Goal: Task Accomplishment & Management: Use online tool/utility

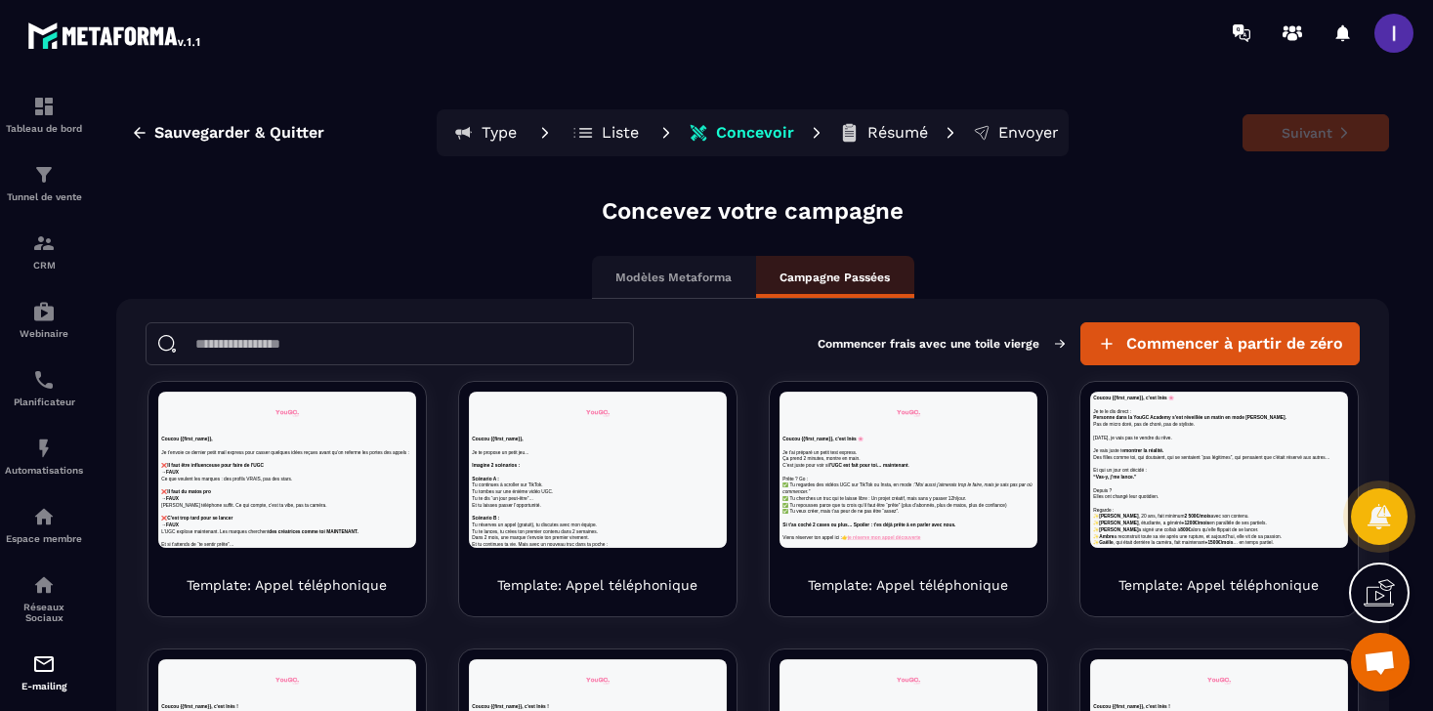
click at [612, 134] on p "Liste" at bounding box center [620, 133] width 37 height 20
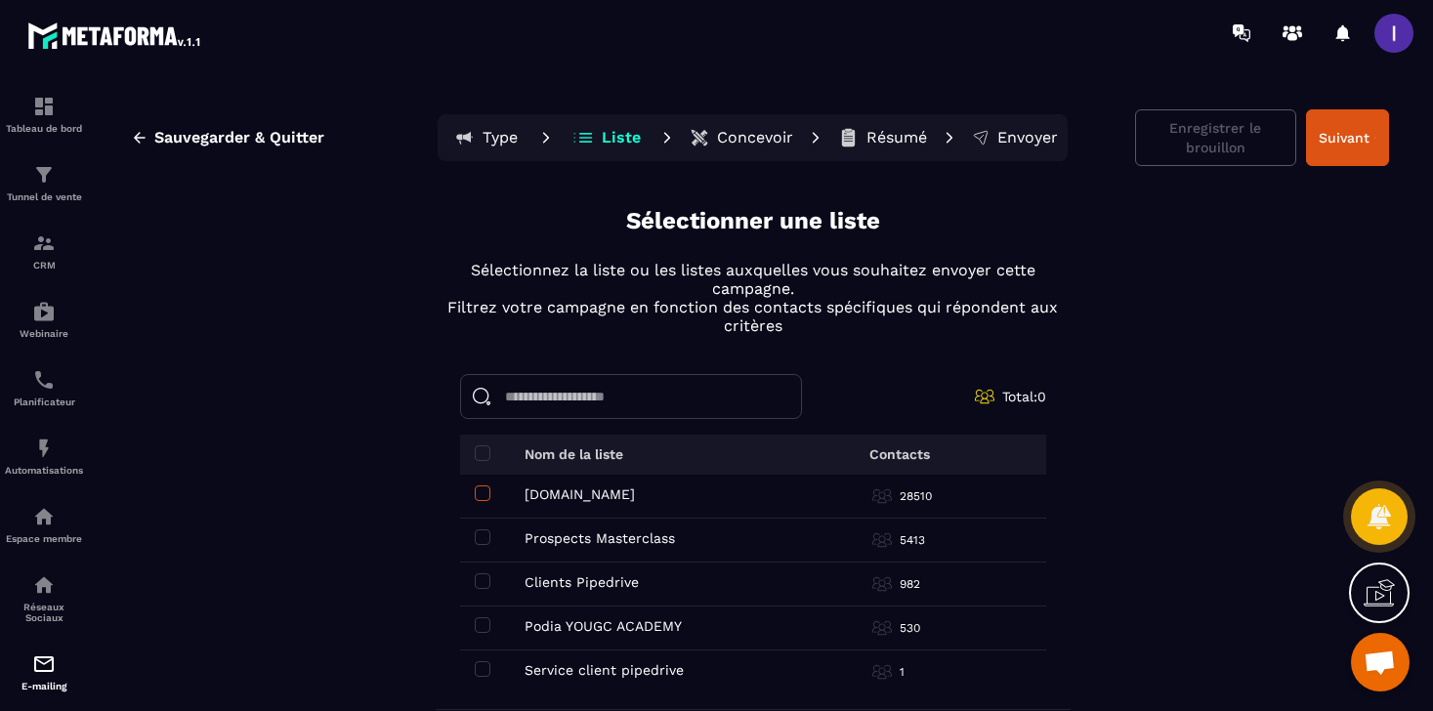
click at [486, 493] on span at bounding box center [483, 493] width 16 height 16
click at [482, 531] on span at bounding box center [483, 537] width 16 height 16
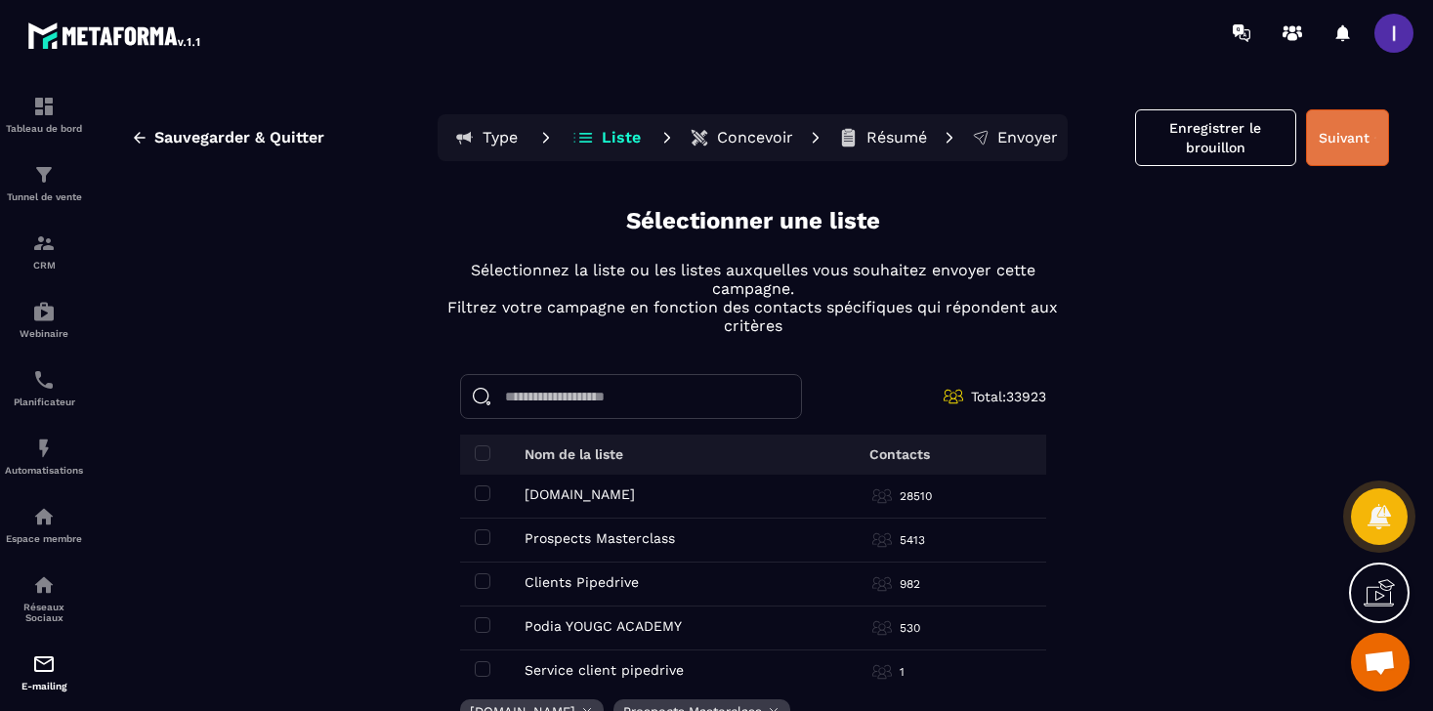
click at [1367, 139] on button "Suivant" at bounding box center [1347, 137] width 83 height 57
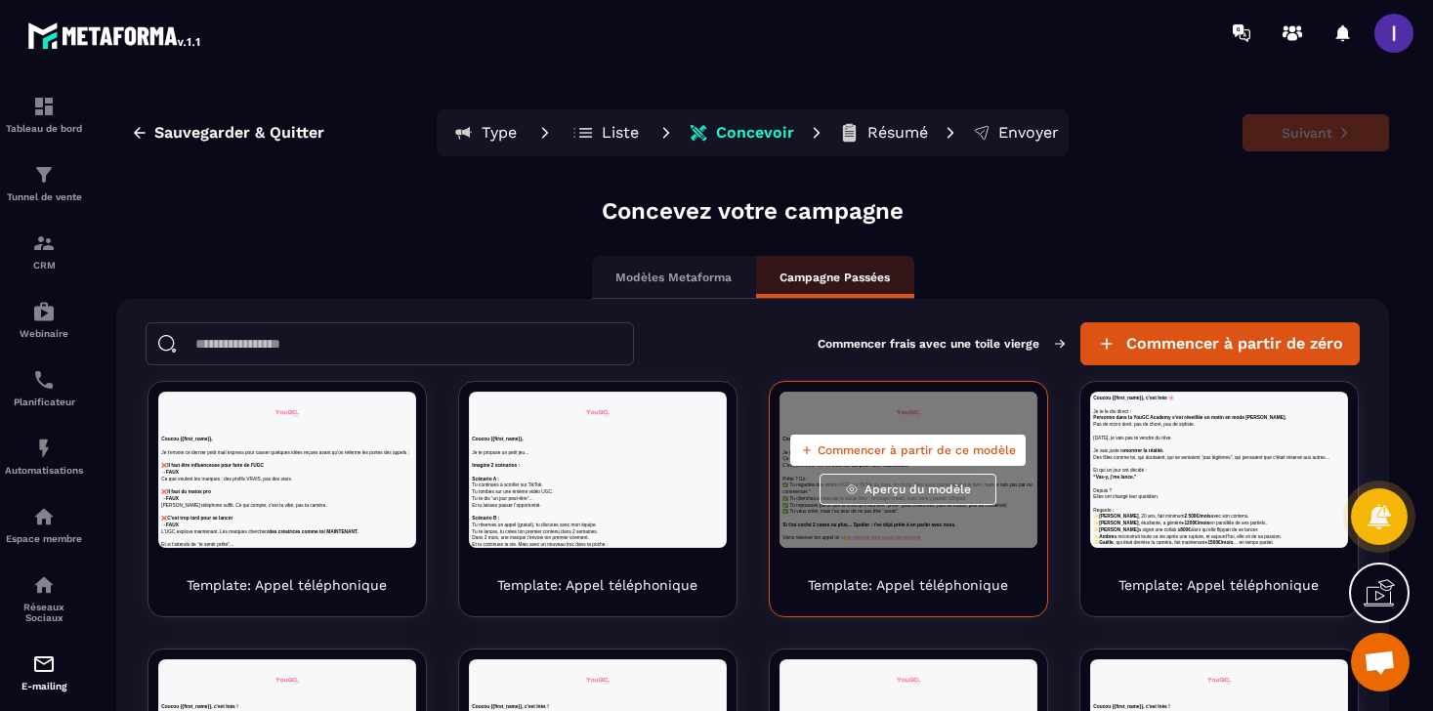
click at [914, 490] on span "Aperçu du modèle" at bounding box center [917, 489] width 106 height 16
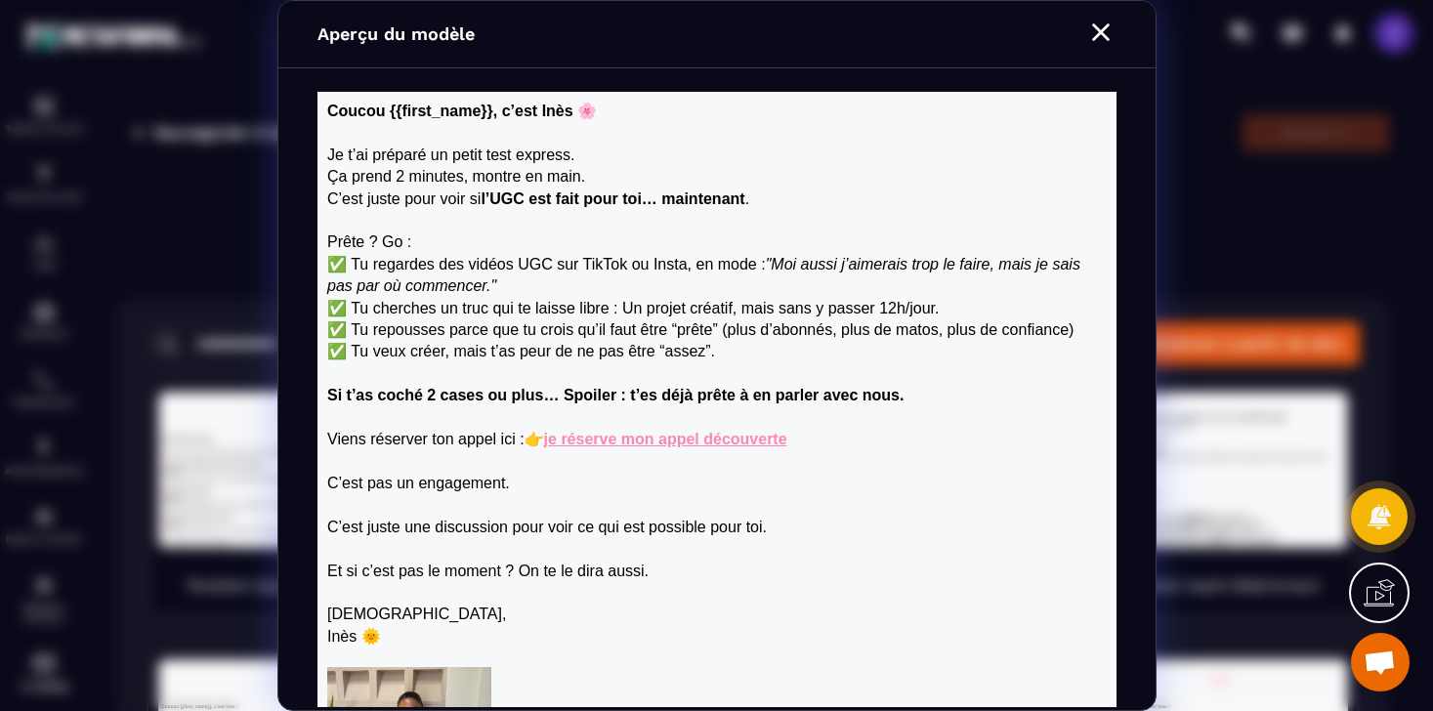
scroll to position [271, 0]
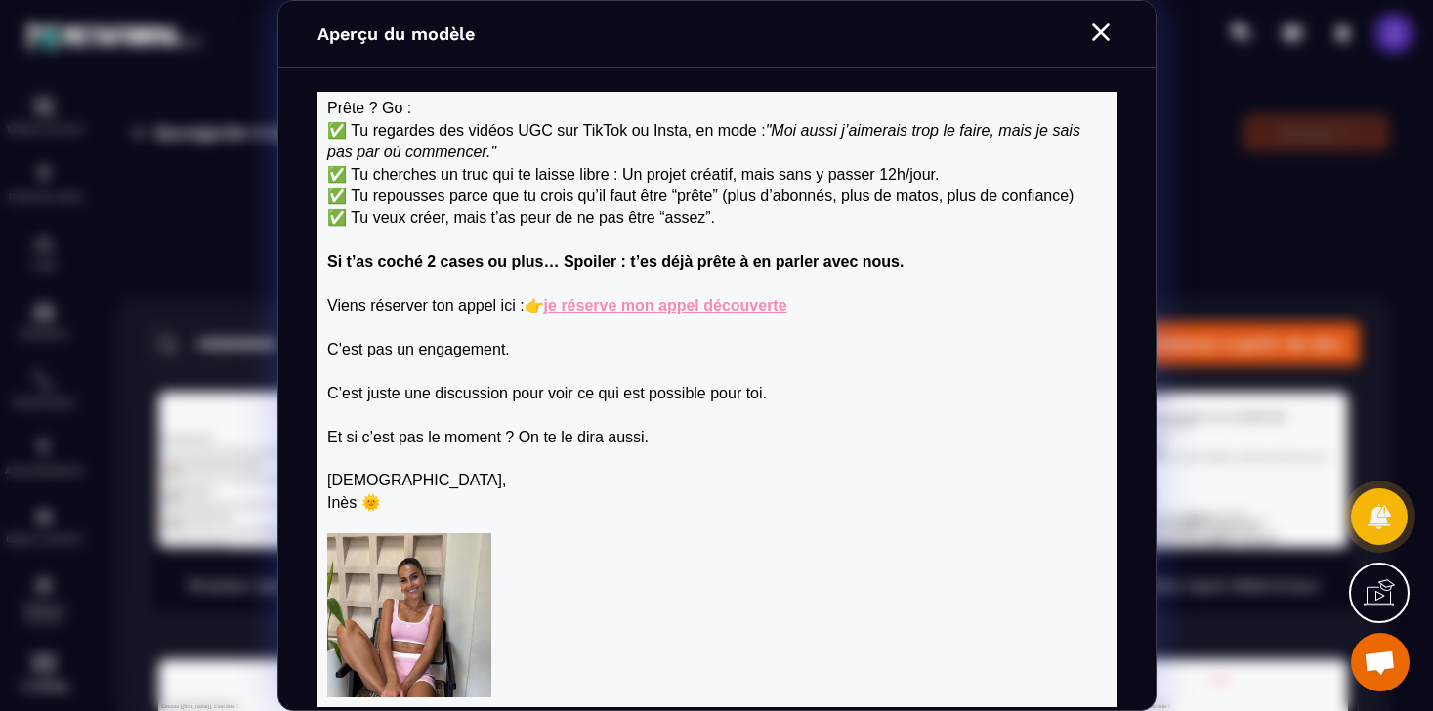
click at [1212, 348] on section "Aperçu du modèle" at bounding box center [716, 355] width 1433 height 711
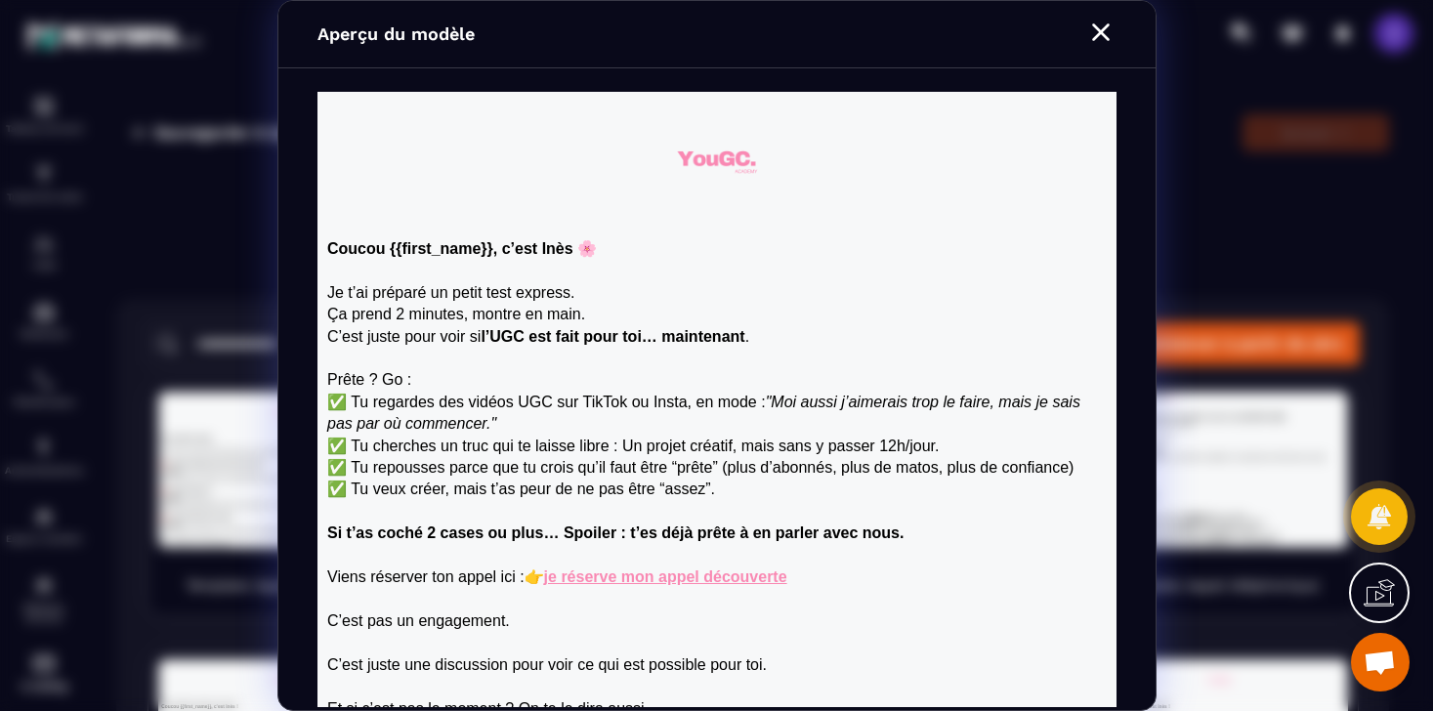
click at [1194, 227] on section "Aperçu du modèle" at bounding box center [716, 355] width 1433 height 711
click at [1099, 38] on icon "Modal window" at bounding box center [1100, 32] width 31 height 31
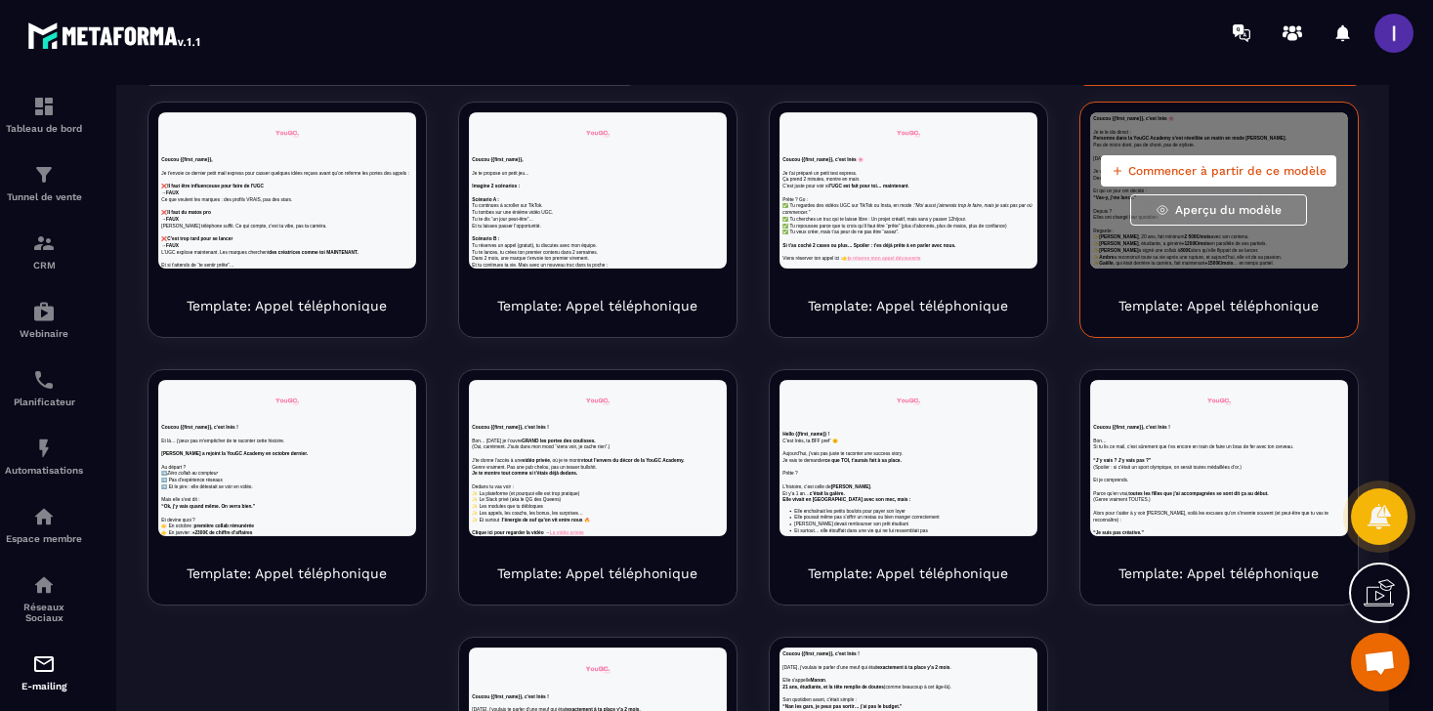
scroll to position [344, 0]
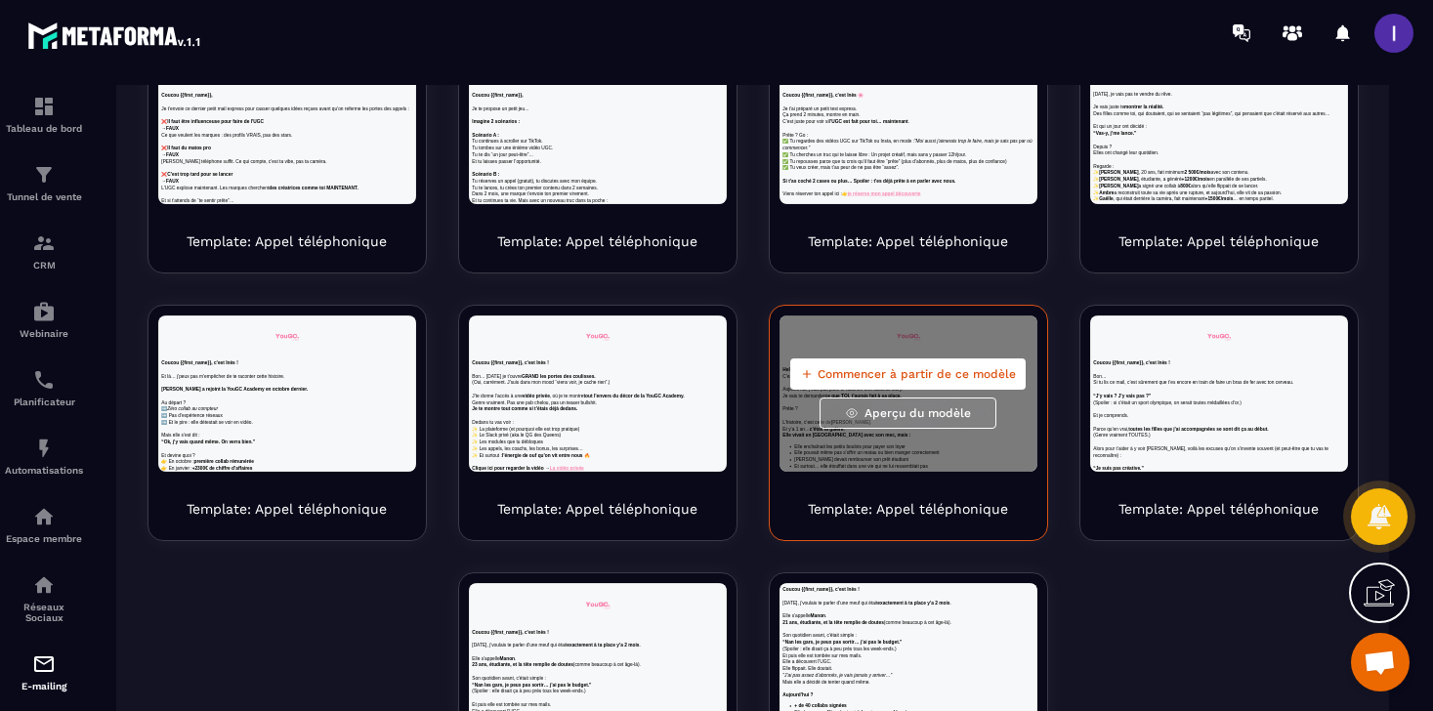
click at [953, 372] on span "Commencer à partir de ce modèle" at bounding box center [916, 374] width 198 height 16
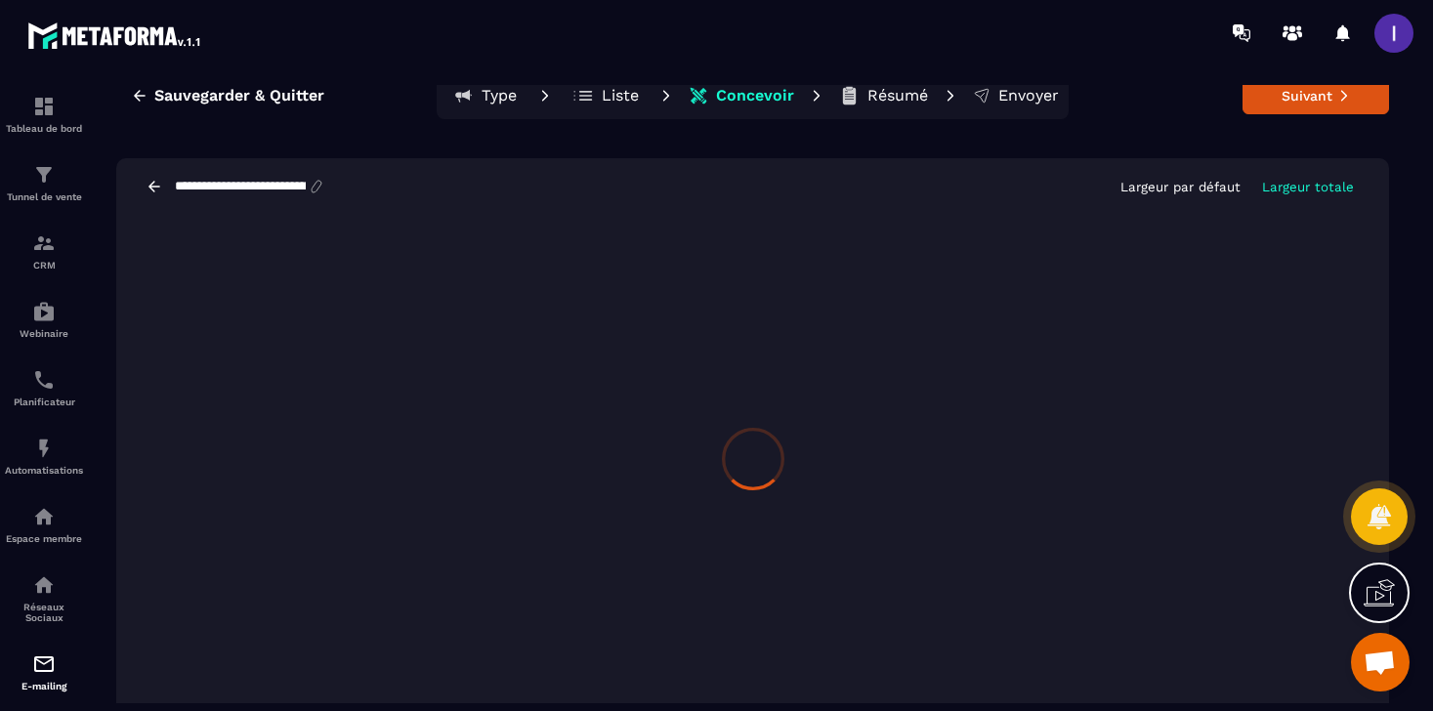
scroll to position [37, 0]
click at [1292, 106] on button "Suivant" at bounding box center [1315, 95] width 146 height 37
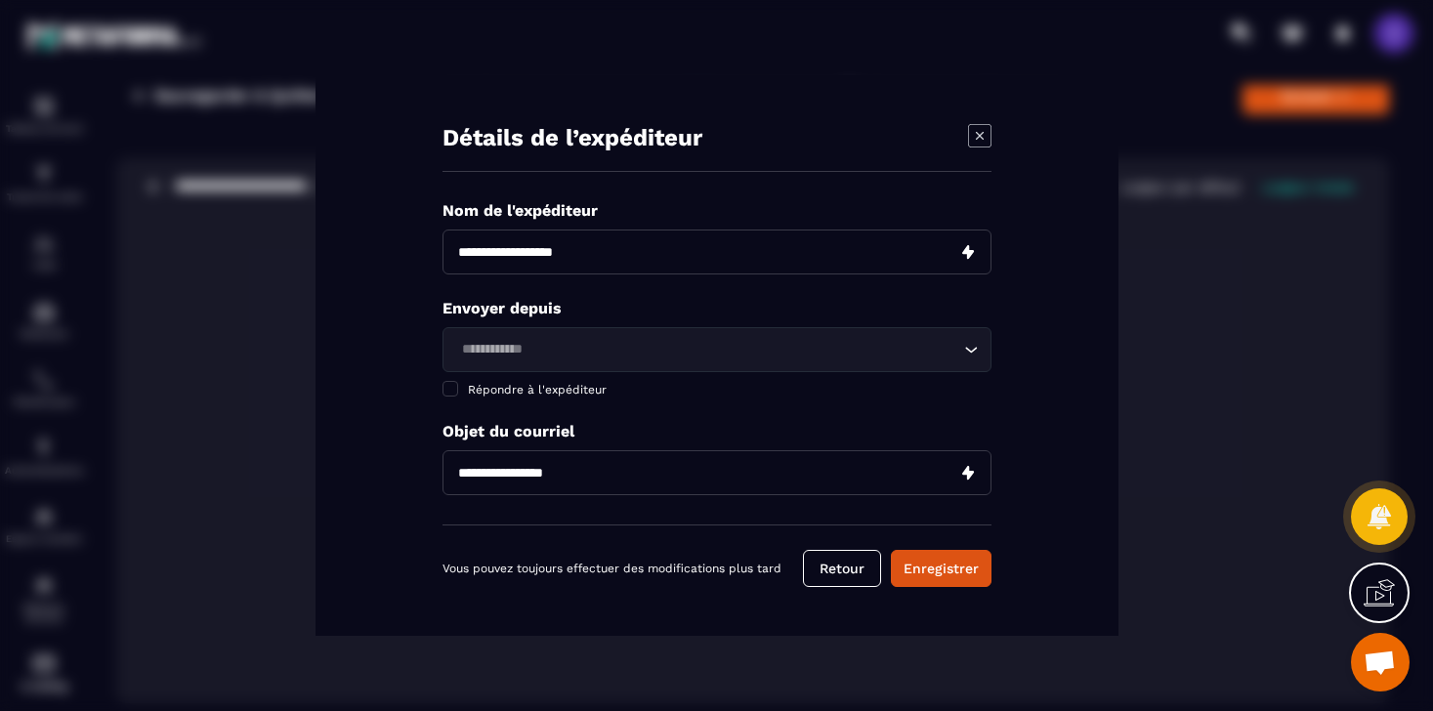
click at [854, 262] on input "Modal window" at bounding box center [716, 251] width 549 height 45
type input "**********"
click at [479, 256] on input "Modal window" at bounding box center [716, 251] width 549 height 45
type input "**********"
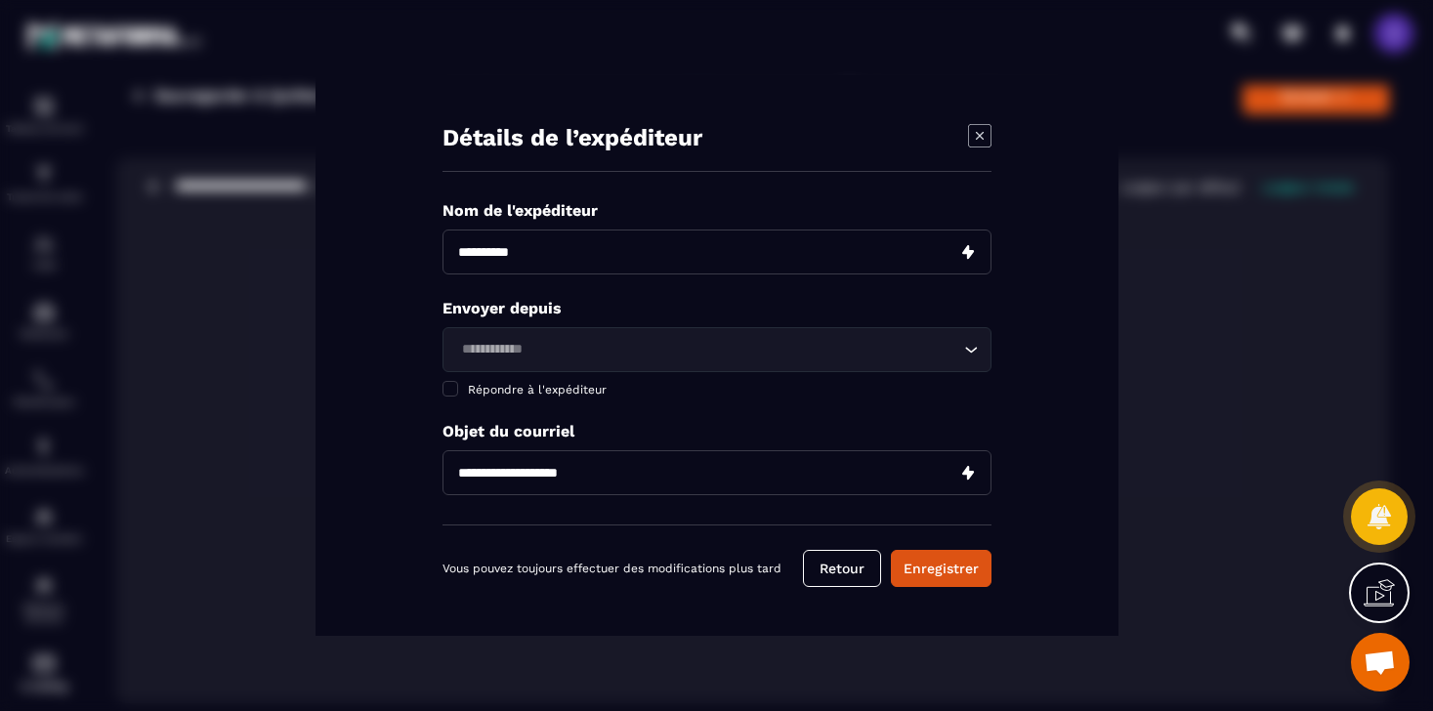
click at [551, 336] on div "Loading..." at bounding box center [716, 349] width 549 height 45
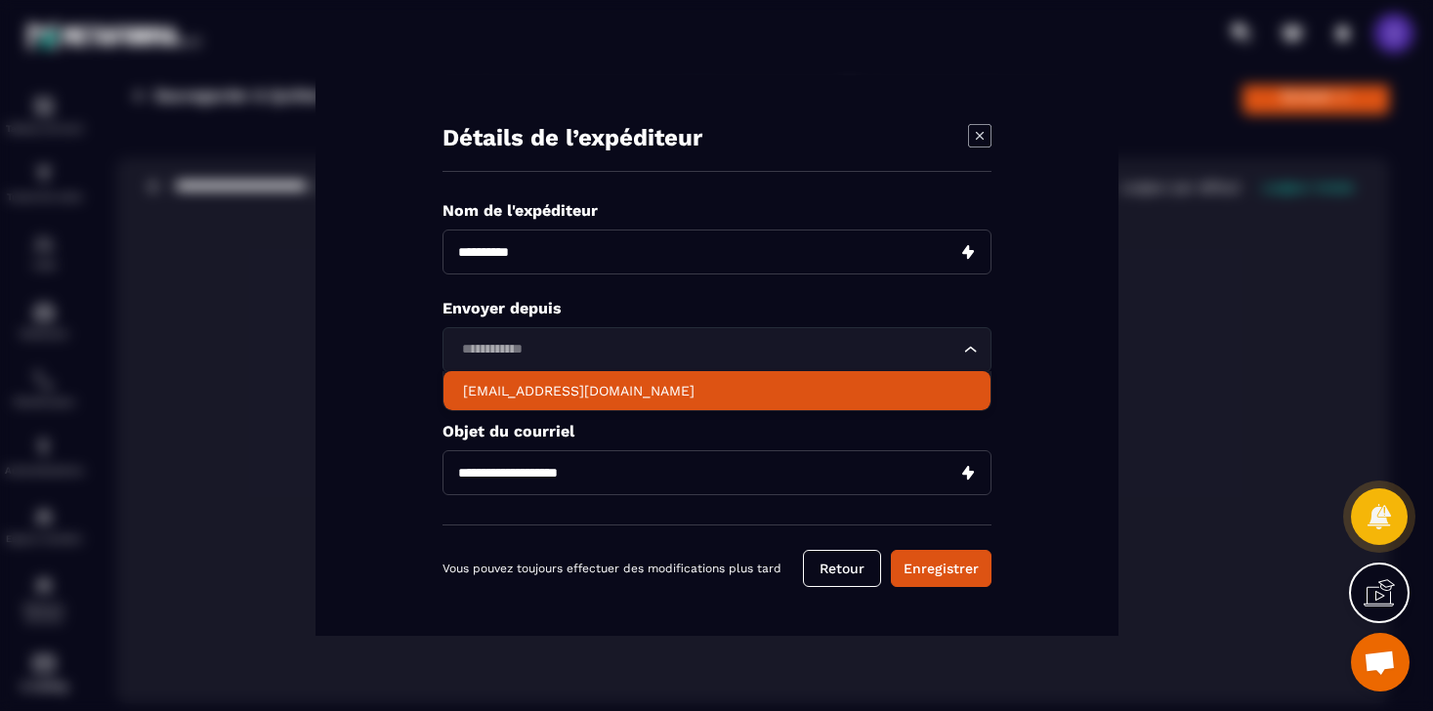
click at [553, 386] on p "hello@yougcacademy.com" at bounding box center [717, 391] width 508 height 20
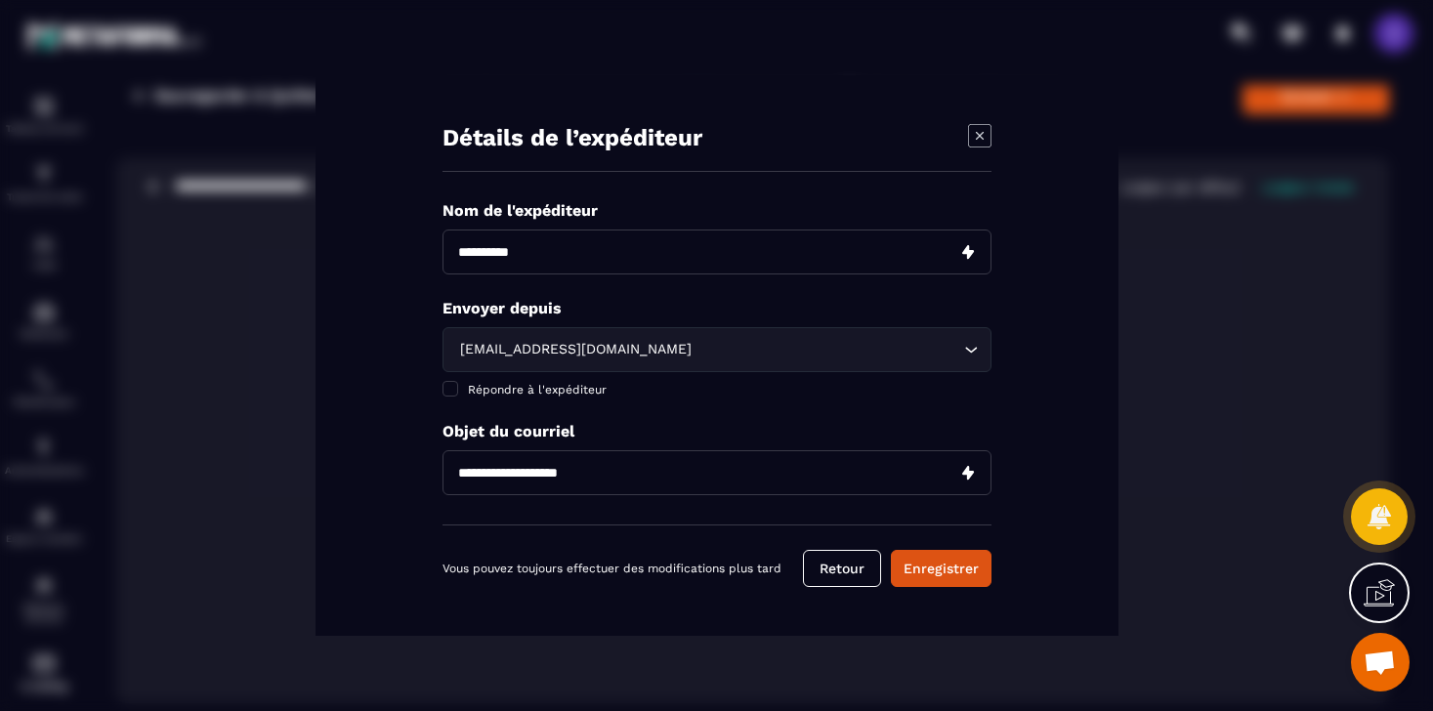
click at [569, 478] on input "**********" at bounding box center [716, 472] width 549 height 45
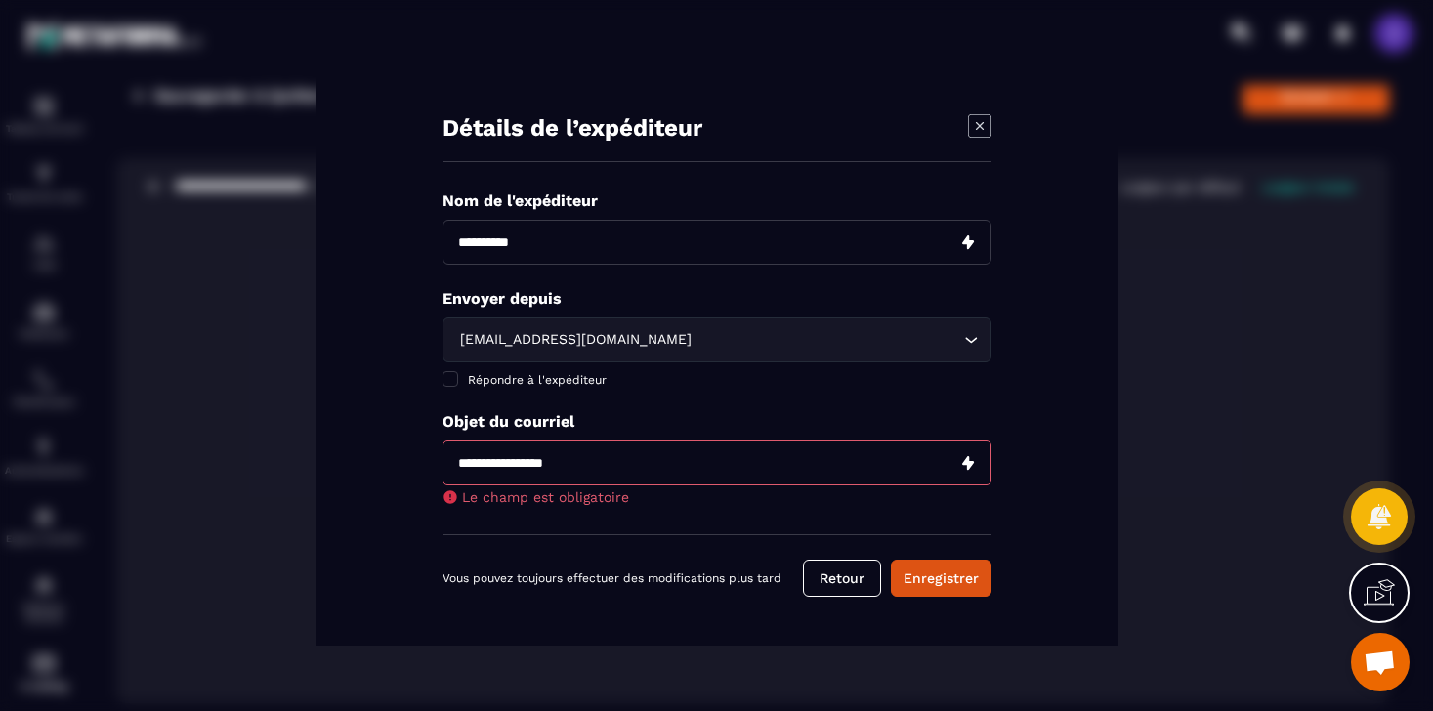
paste input "**********"
type input "**********"
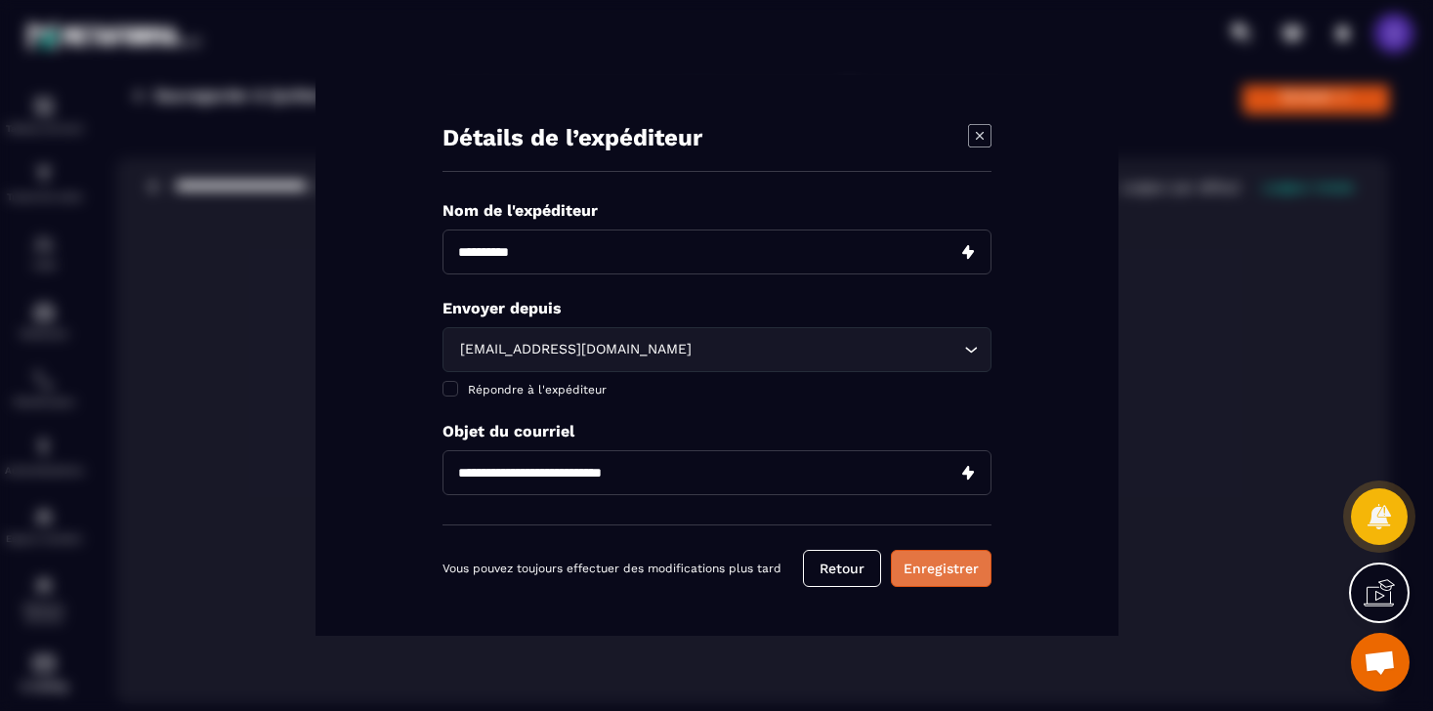
click at [916, 571] on button "Enregistrer" at bounding box center [941, 568] width 101 height 37
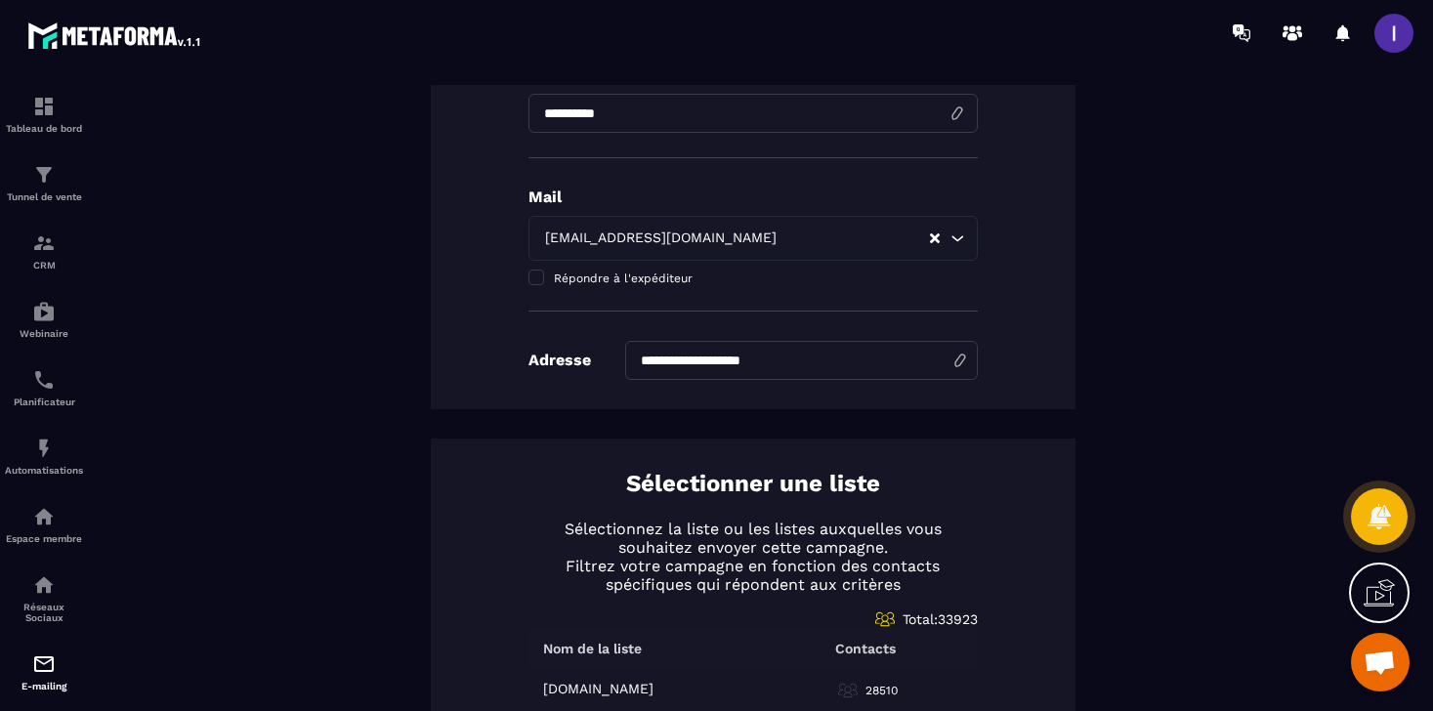
scroll to position [494, 0]
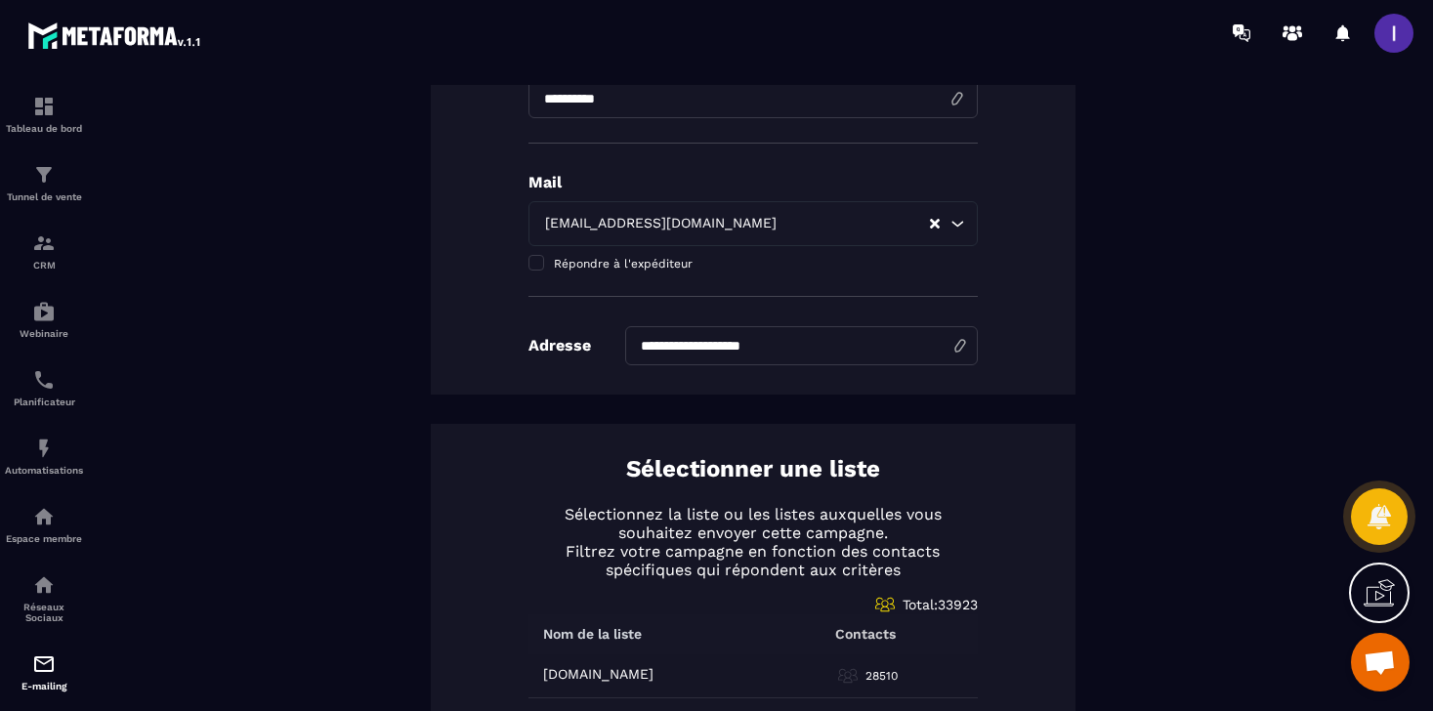
click at [827, 343] on input "**********" at bounding box center [801, 345] width 353 height 39
type input "********"
click at [969, 467] on div "Sélectionner une liste Sélectionnez la liste ou les listes auxquelles vous souh…" at bounding box center [753, 598] width 644 height 348
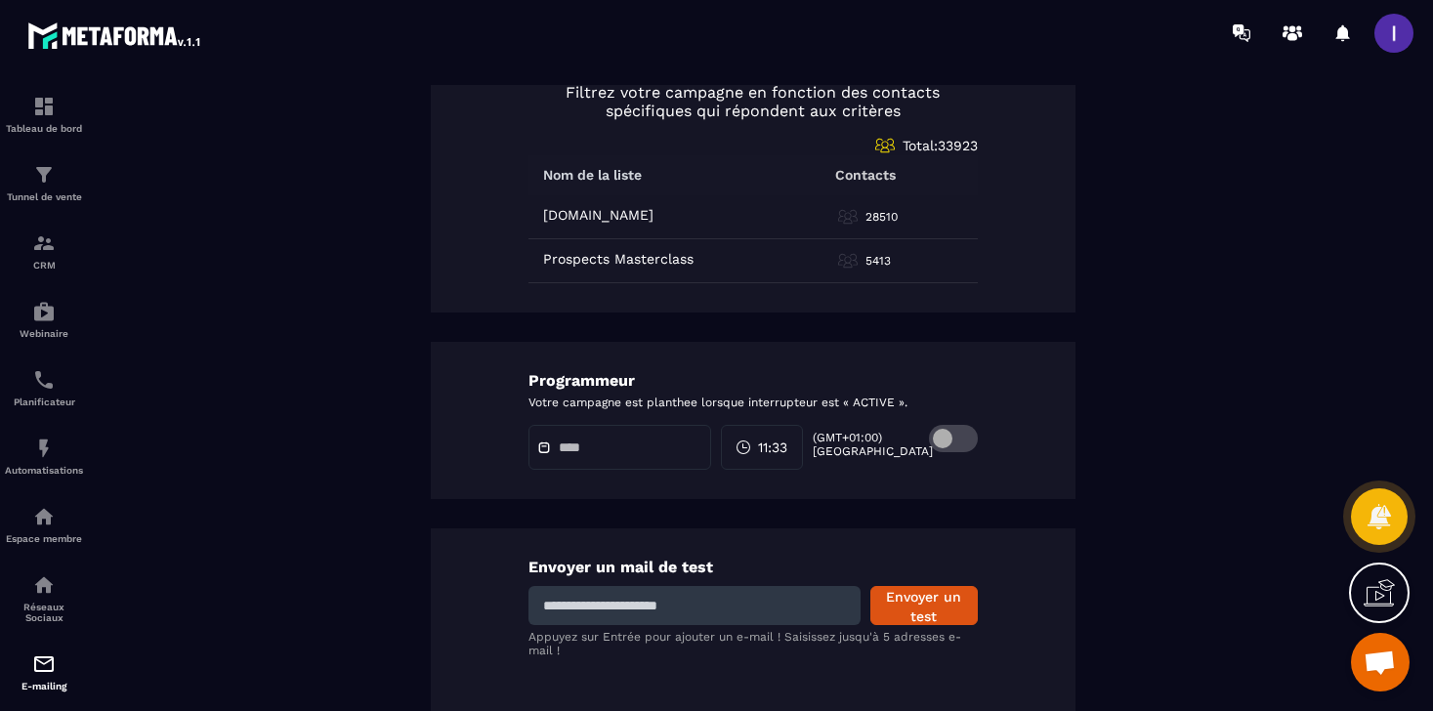
scroll to position [984, 0]
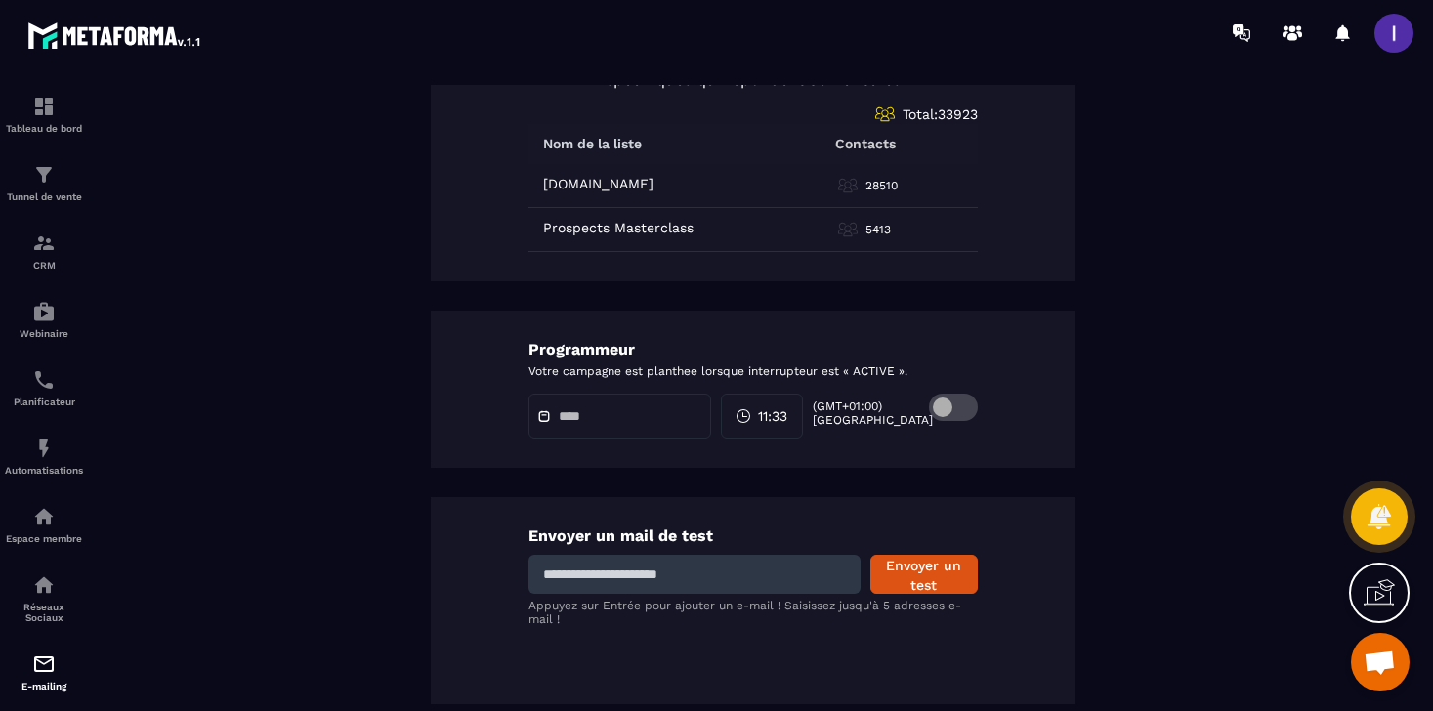
click at [784, 589] on input at bounding box center [694, 574] width 332 height 39
type input "**********"
click at [916, 567] on button "Envoyer un test" at bounding box center [923, 574] width 107 height 39
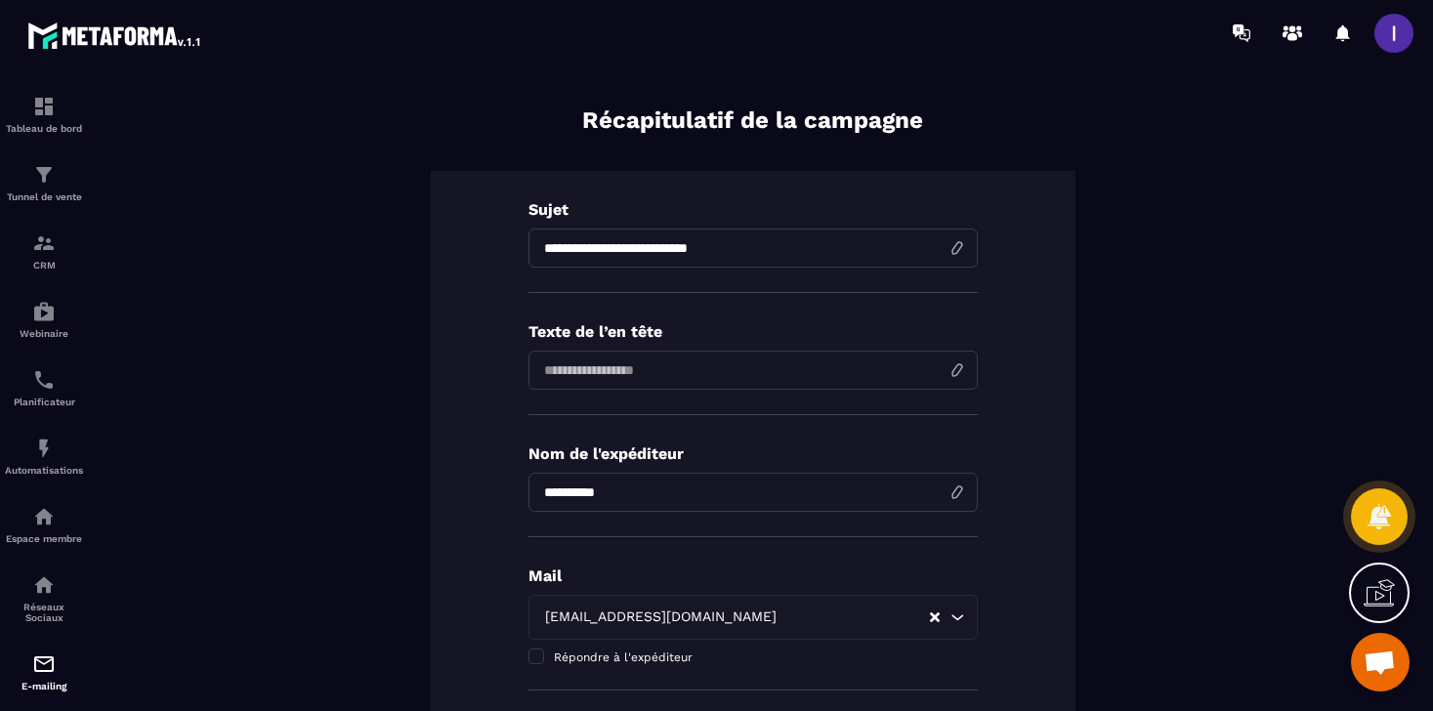
scroll to position [0, 0]
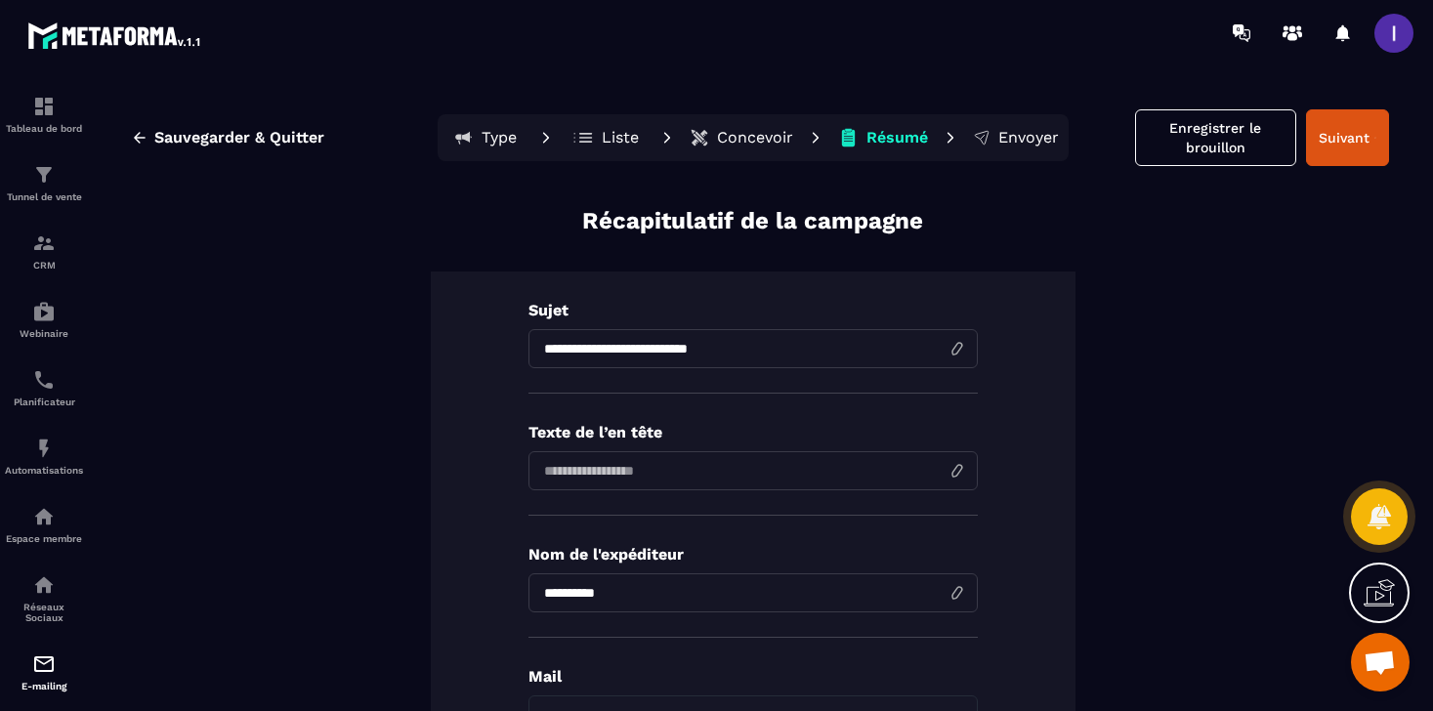
click at [748, 133] on p "Concevoir" at bounding box center [755, 138] width 76 height 20
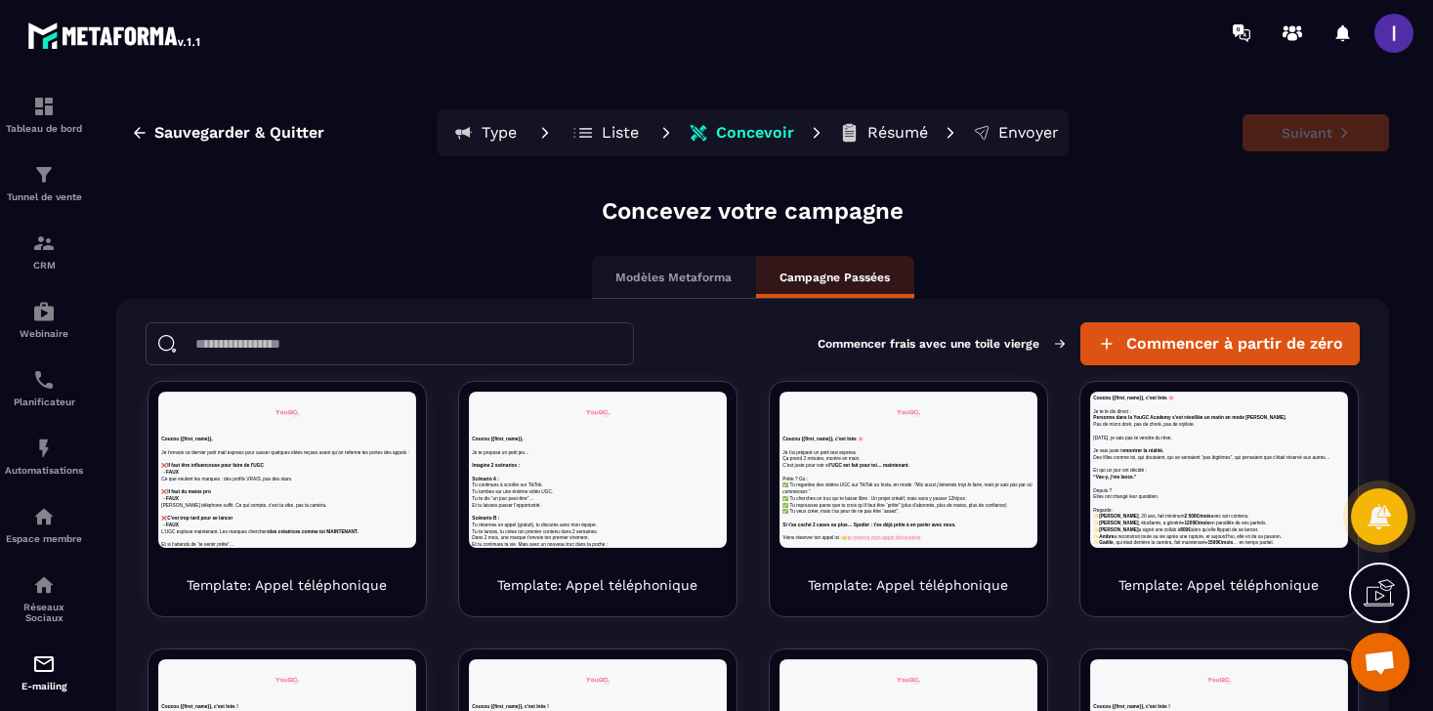
click at [885, 129] on p "Résumé" at bounding box center [897, 133] width 61 height 20
click at [877, 138] on p "Résumé" at bounding box center [897, 133] width 61 height 20
click at [244, 137] on span "Sauvegarder & Quitter" at bounding box center [239, 133] width 170 height 20
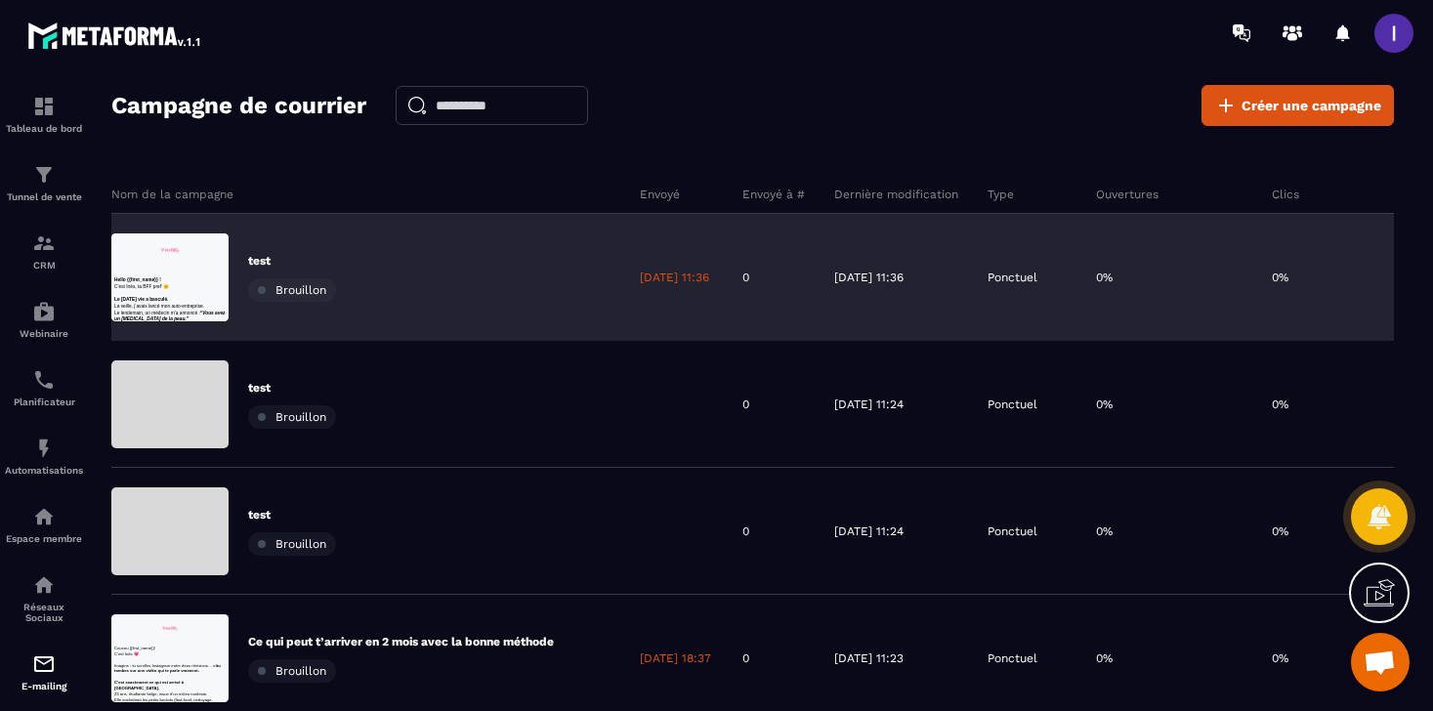
click at [360, 282] on div "test Brouillon" at bounding box center [368, 277] width 514 height 127
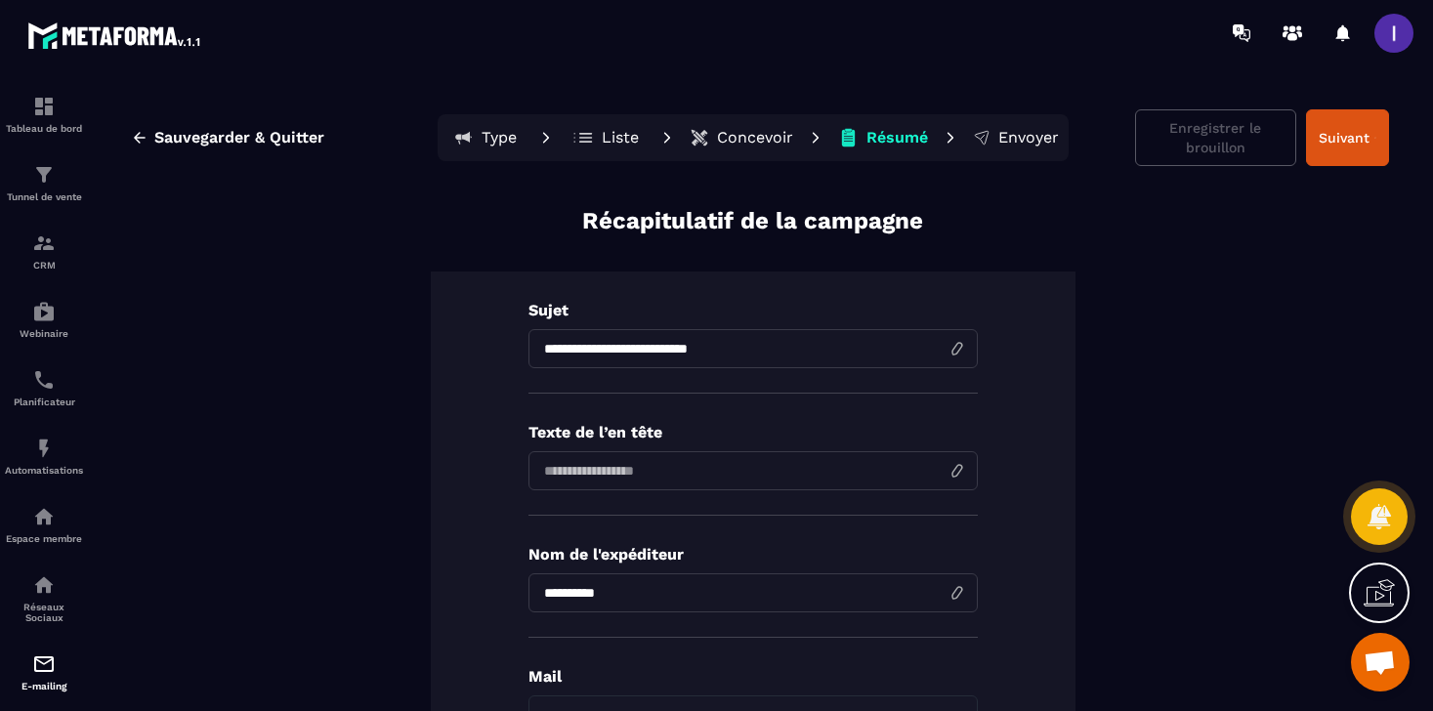
click at [748, 149] on button "Concevoir" at bounding box center [741, 137] width 115 height 39
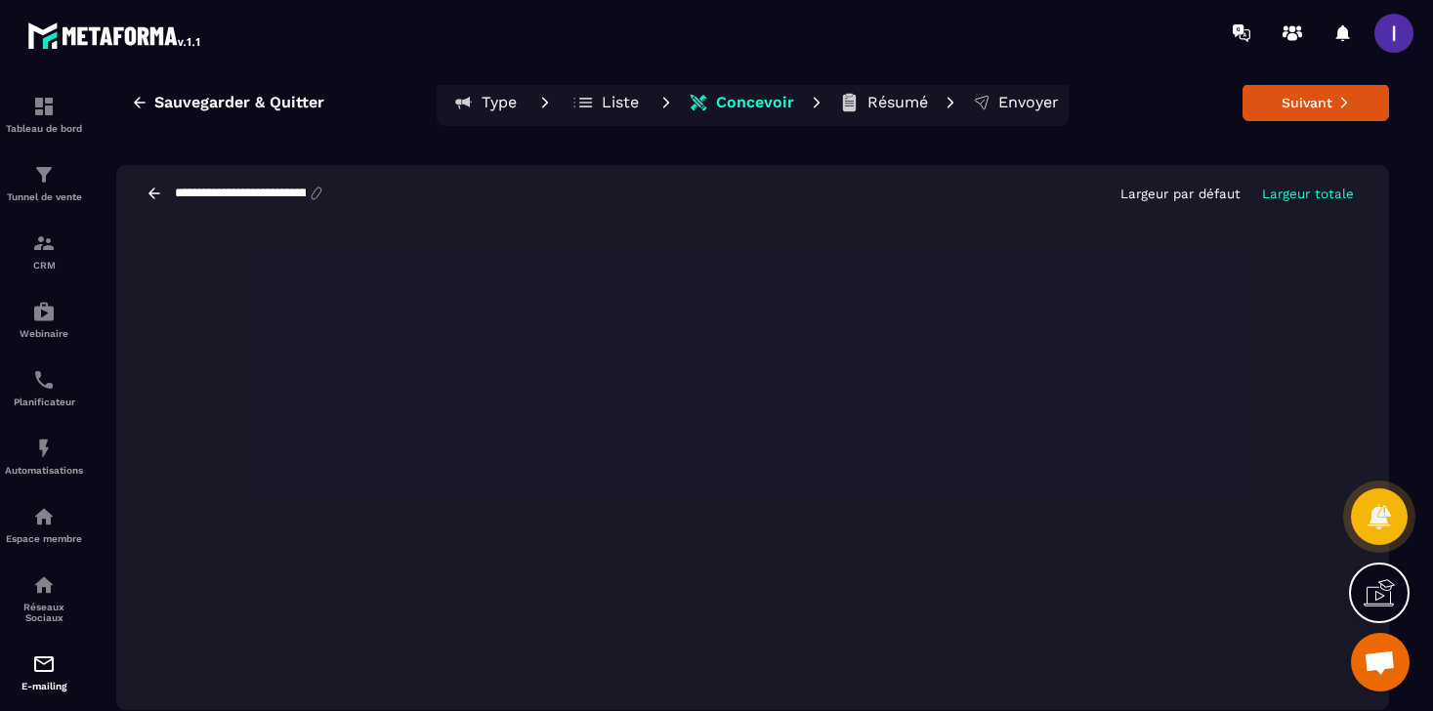
scroll to position [37, 0]
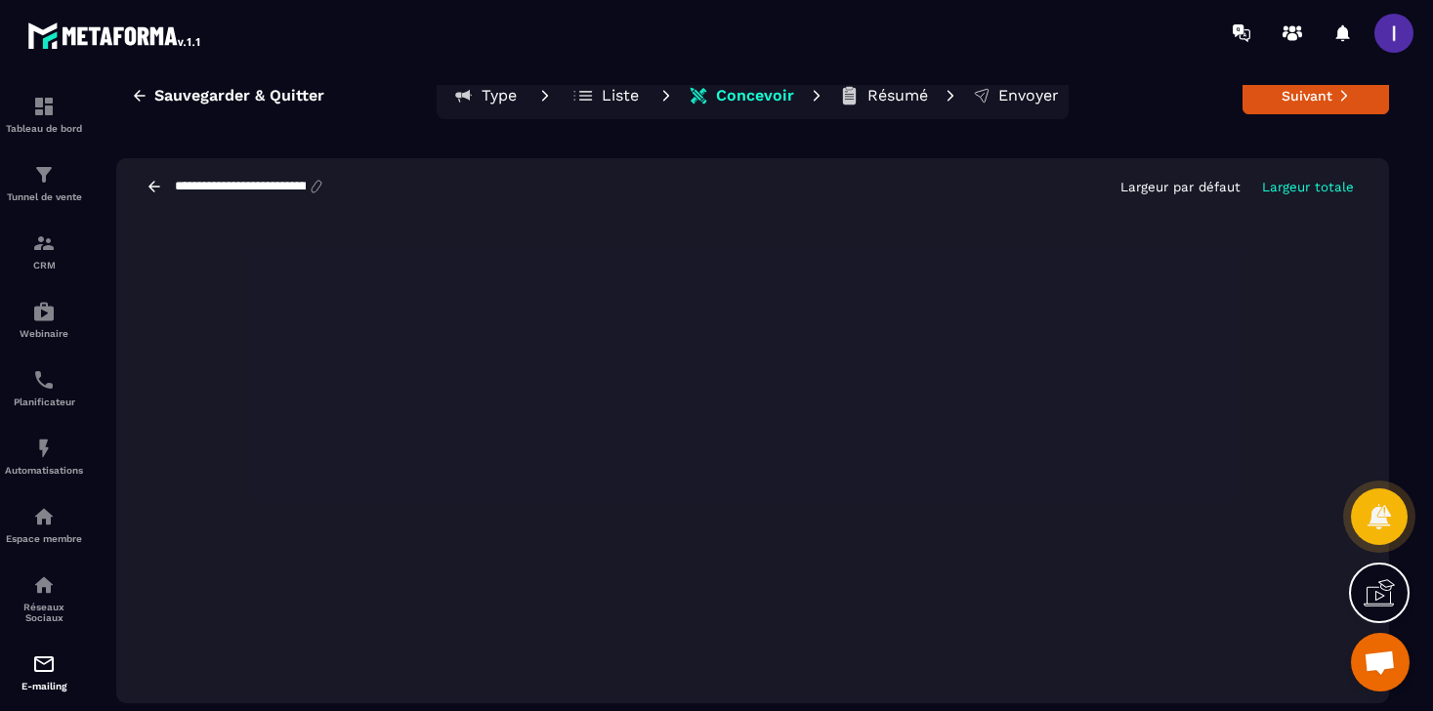
click at [1351, 559] on div at bounding box center [1378, 517] width 57 height 86
click at [1350, 563] on div at bounding box center [1379, 592] width 61 height 61
click at [902, 97] on p "Résumé" at bounding box center [897, 96] width 61 height 20
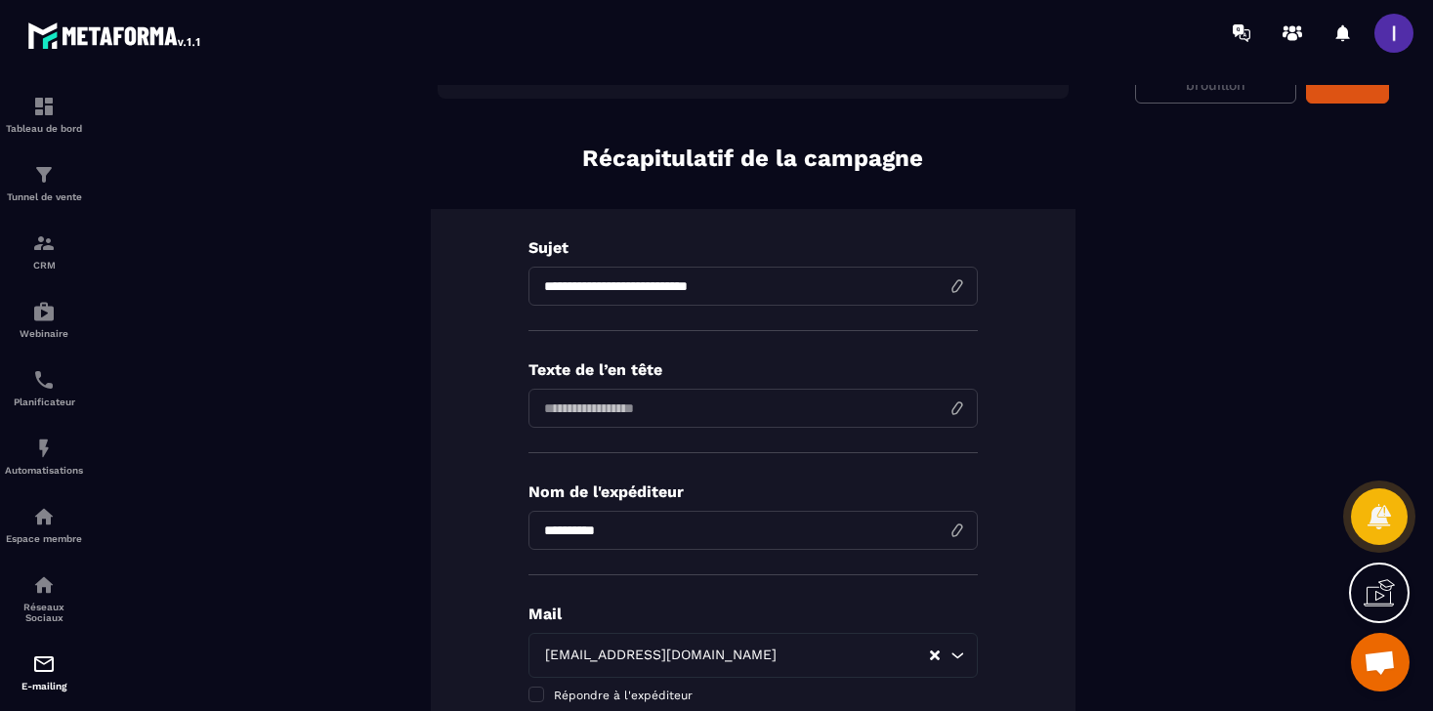
scroll to position [114, 0]
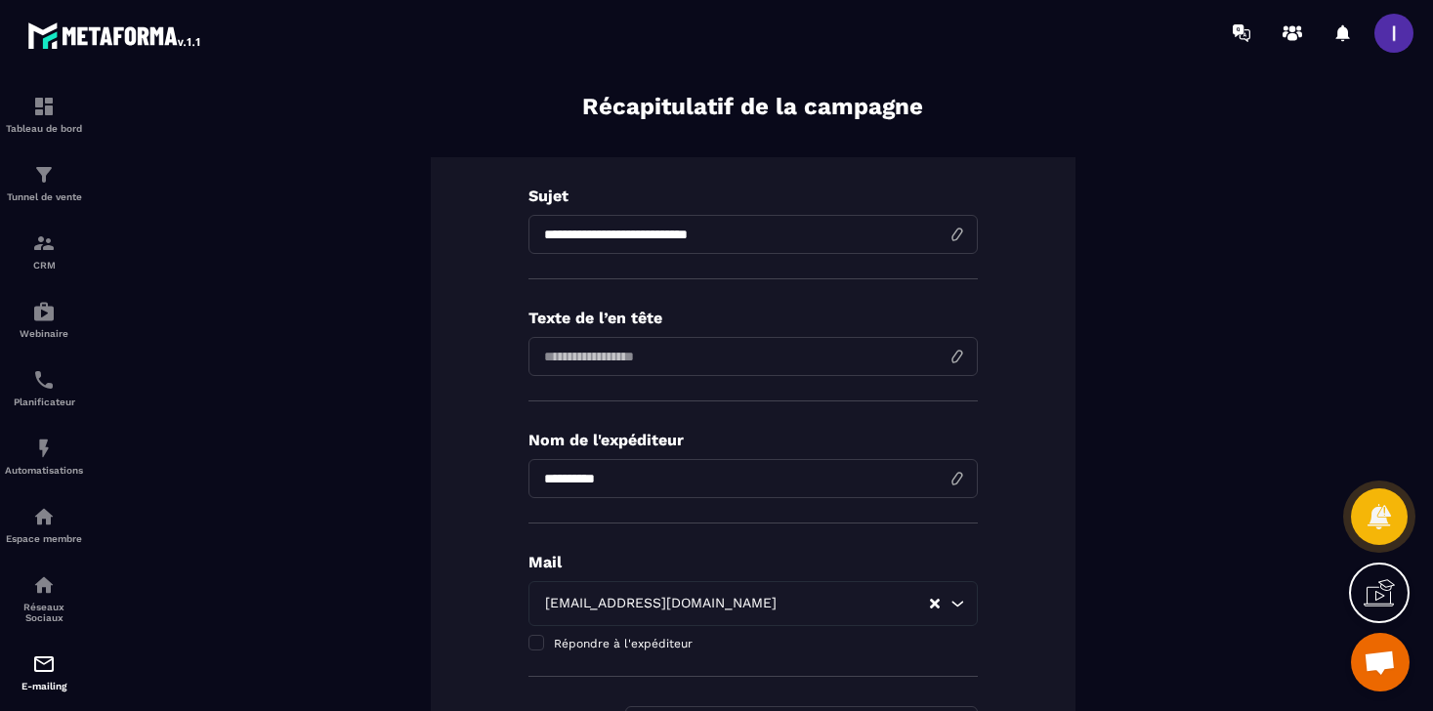
click at [739, 349] on input at bounding box center [752, 356] width 449 height 39
type input "*"
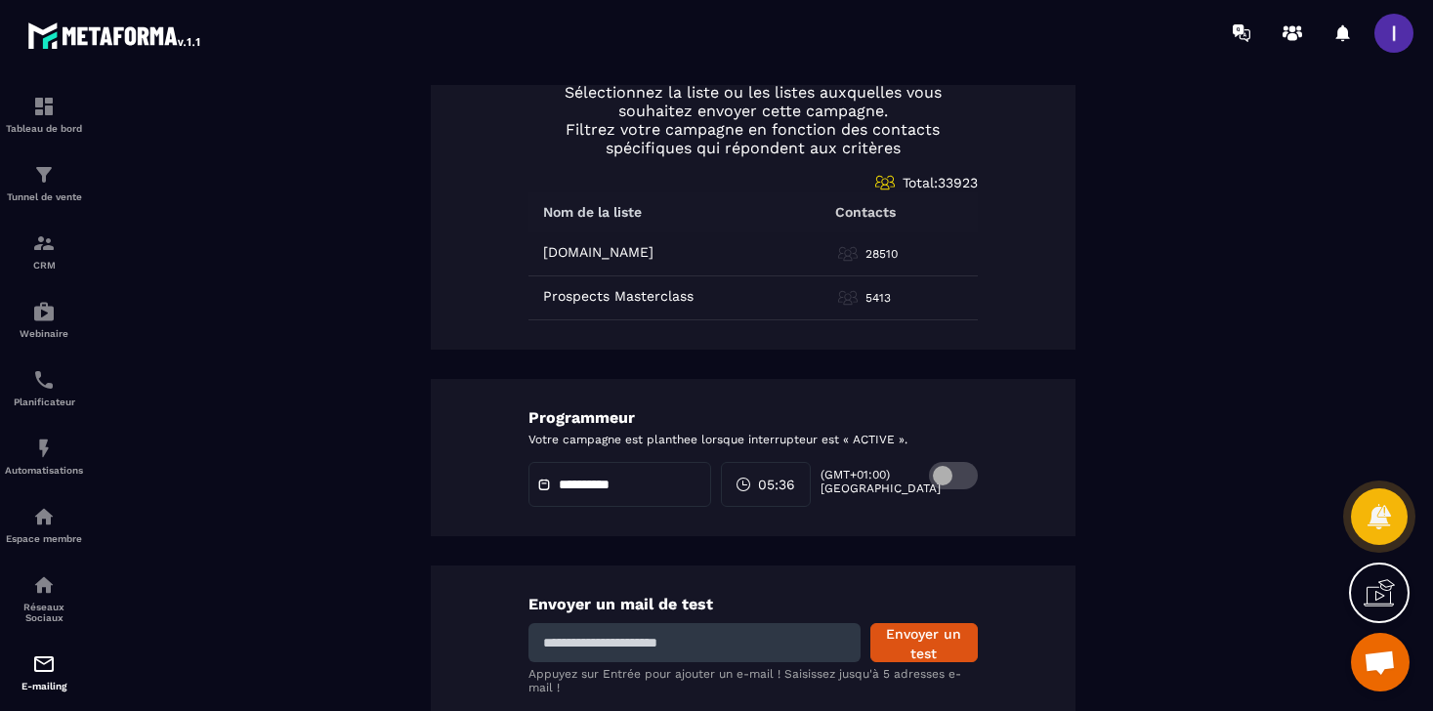
scroll to position [933, 0]
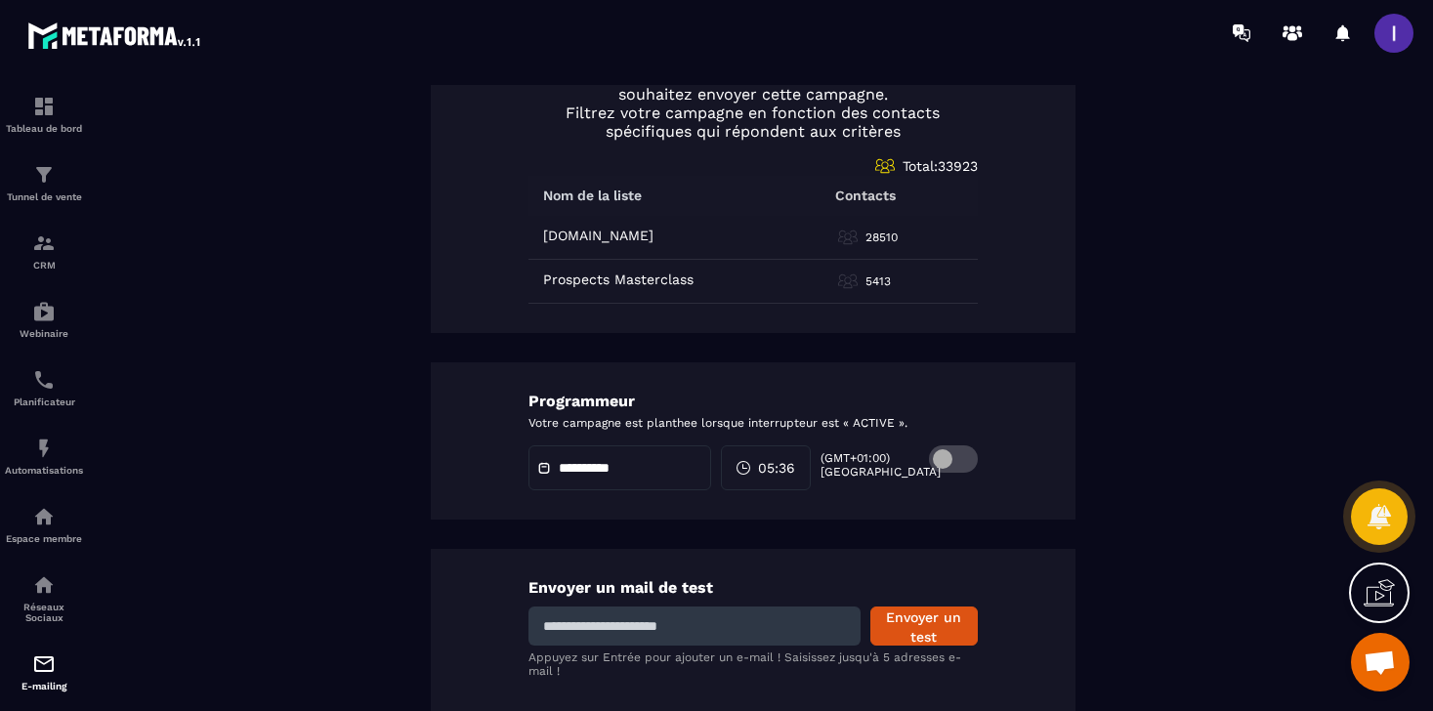
type input "**********"
click at [945, 460] on span at bounding box center [953, 458] width 49 height 27
click at [616, 478] on div "**********" at bounding box center [619, 467] width 183 height 45
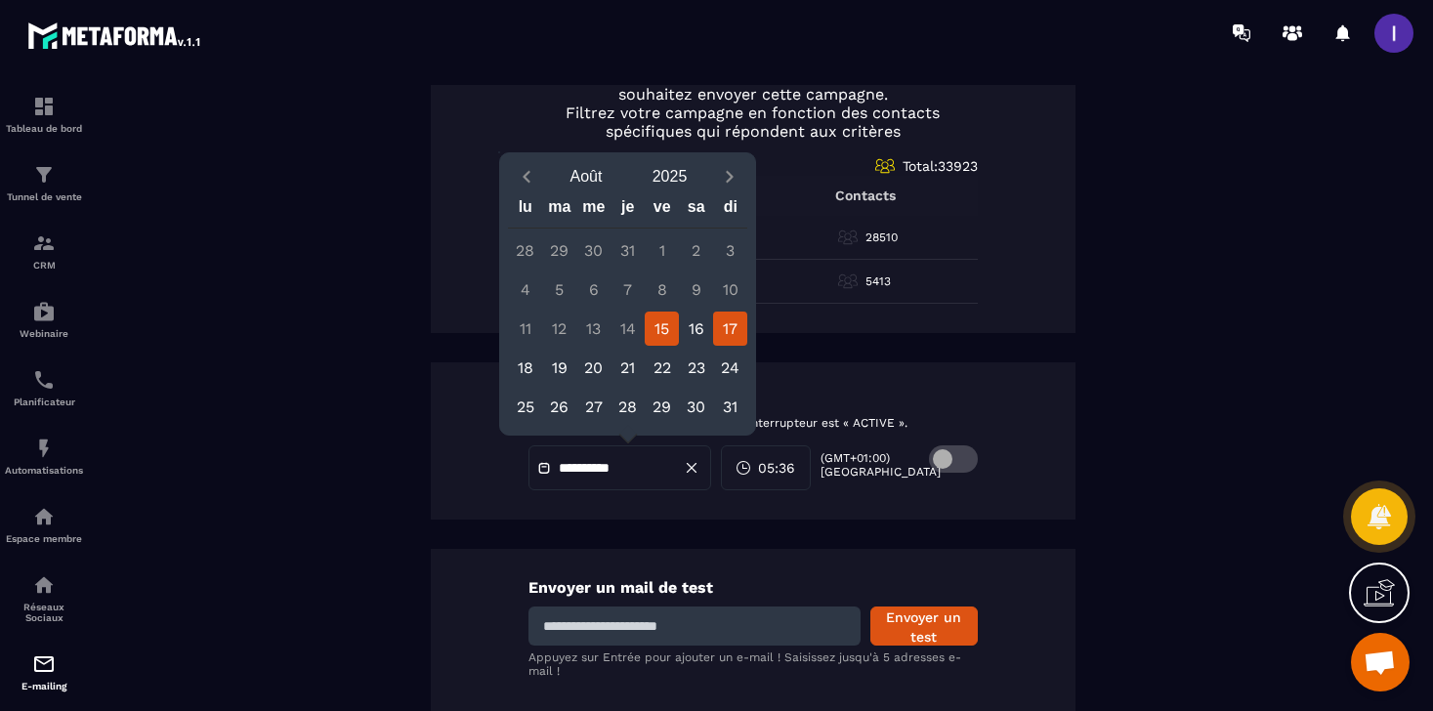
click at [728, 326] on div "17" at bounding box center [730, 329] width 34 height 34
type input "**********"
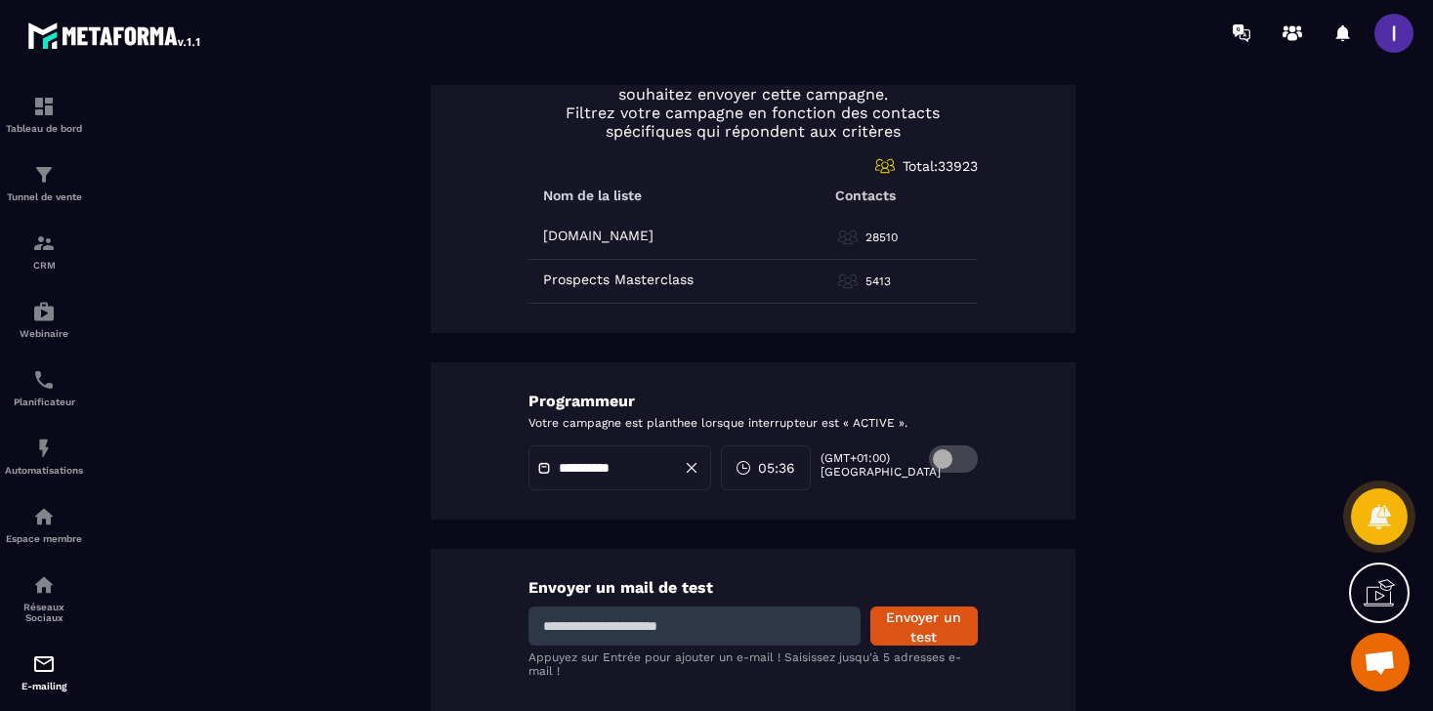
click at [784, 461] on span "05:36" at bounding box center [776, 468] width 37 height 20
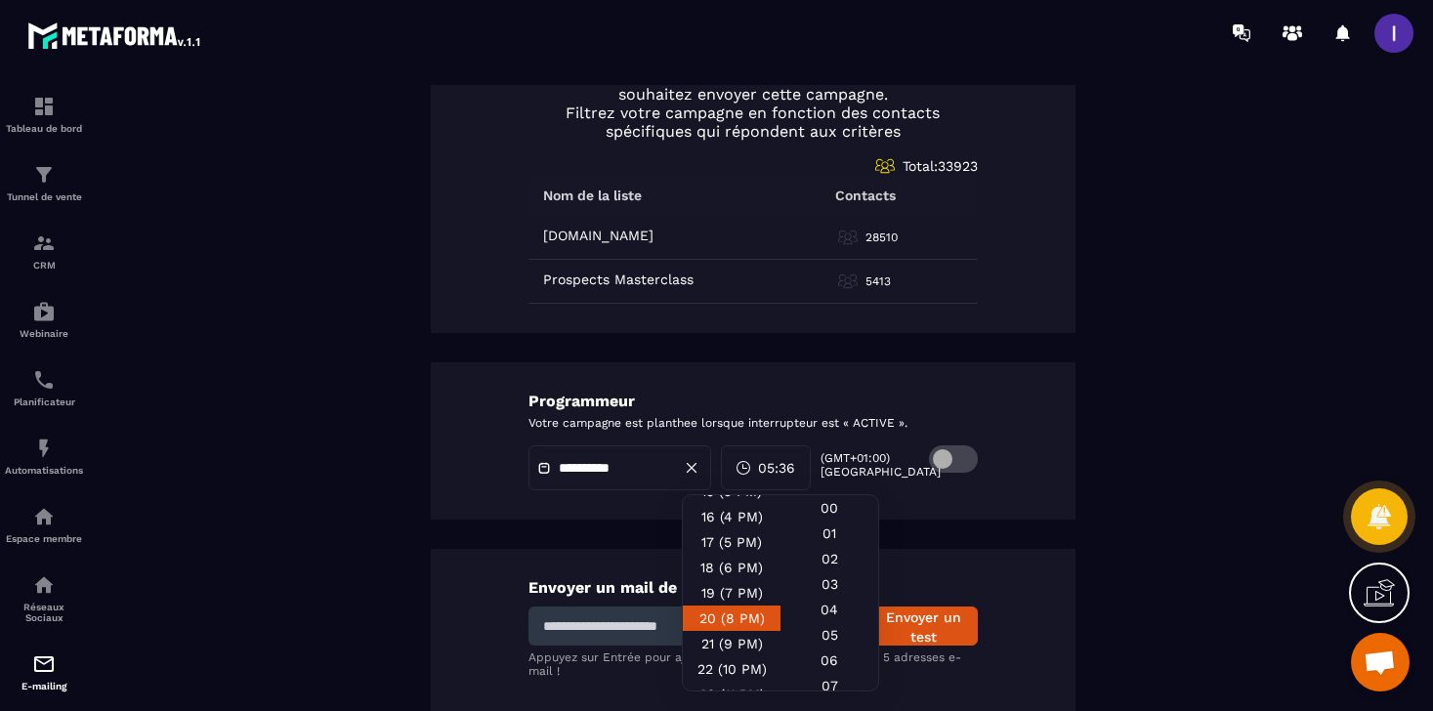
scroll to position [418, 0]
click at [738, 589] on div "19 (7 PM)" at bounding box center [732, 601] width 98 height 25
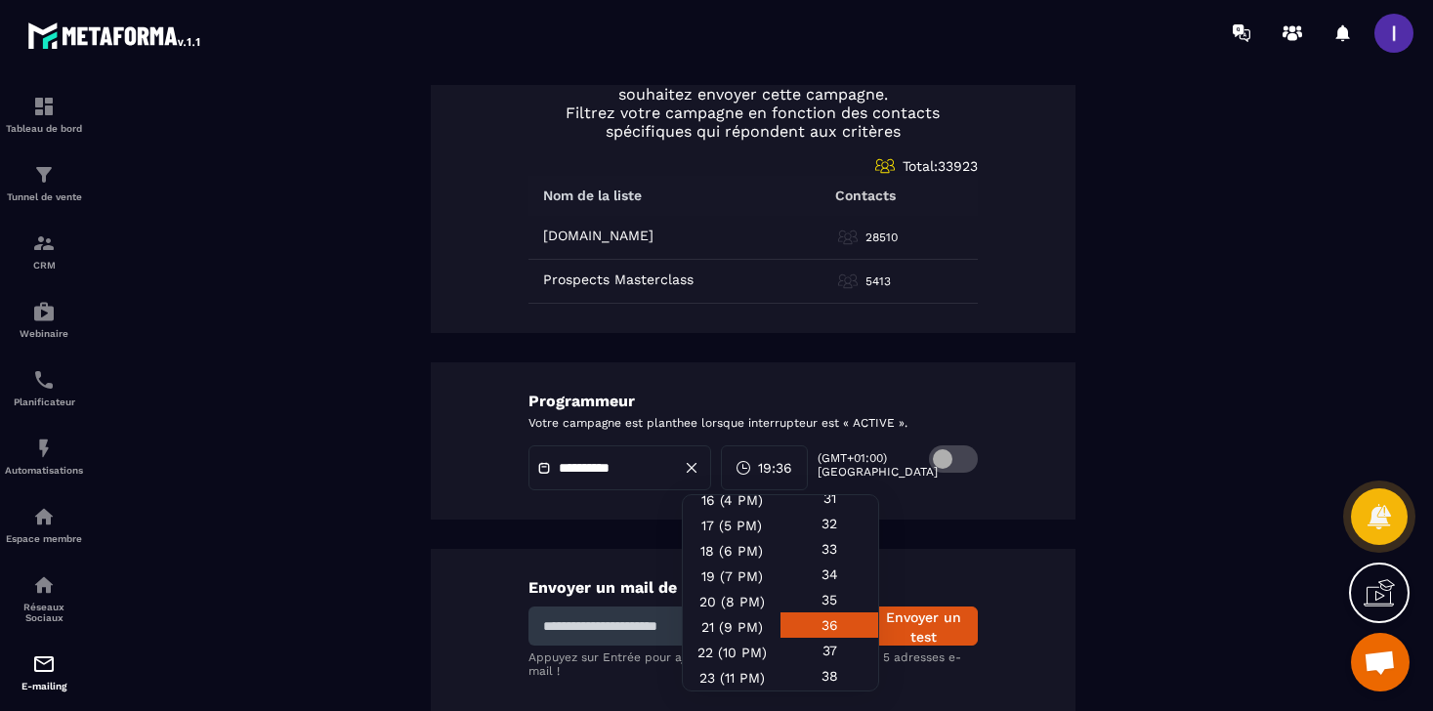
scroll to position [815, 0]
click at [851, 595] on div "35" at bounding box center [829, 606] width 98 height 25
click at [991, 488] on div "**********" at bounding box center [753, 440] width 644 height 157
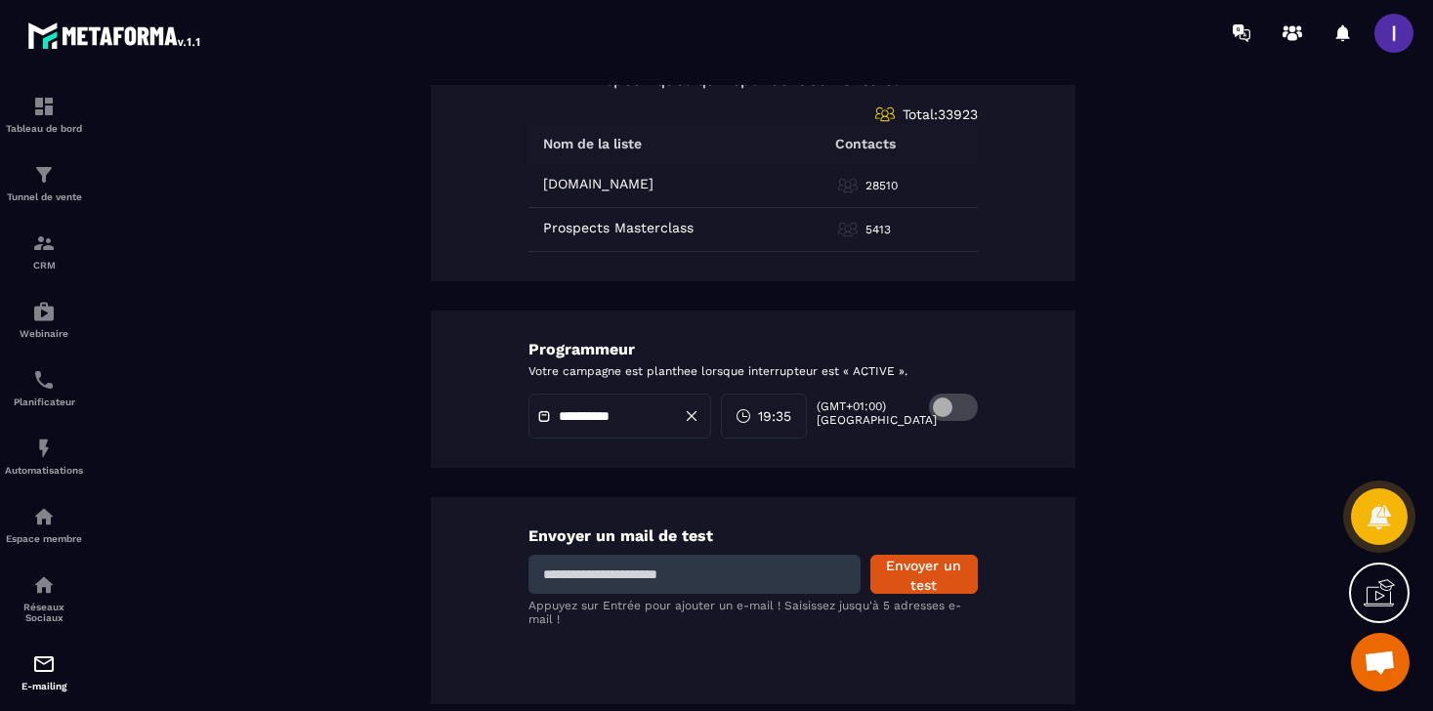
scroll to position [0, 0]
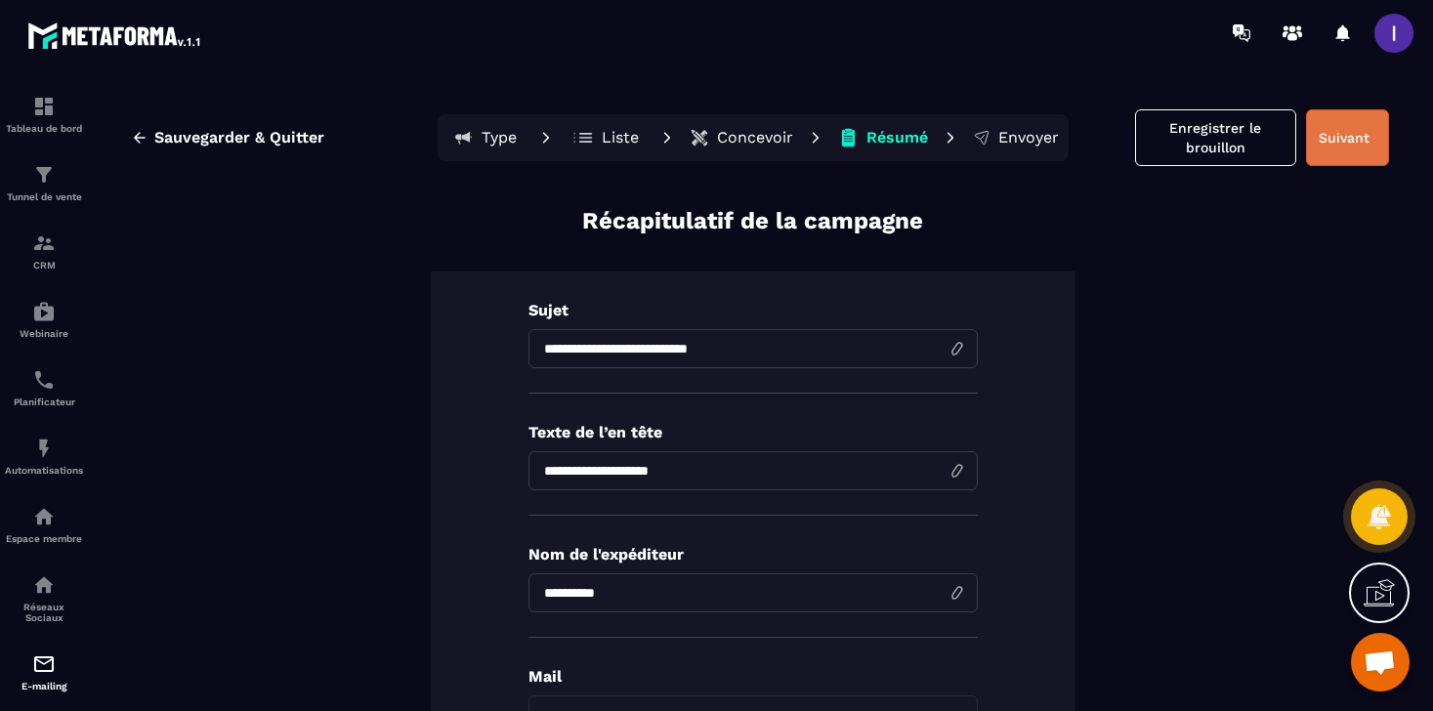
click at [1346, 133] on button "Suivant" at bounding box center [1347, 137] width 83 height 57
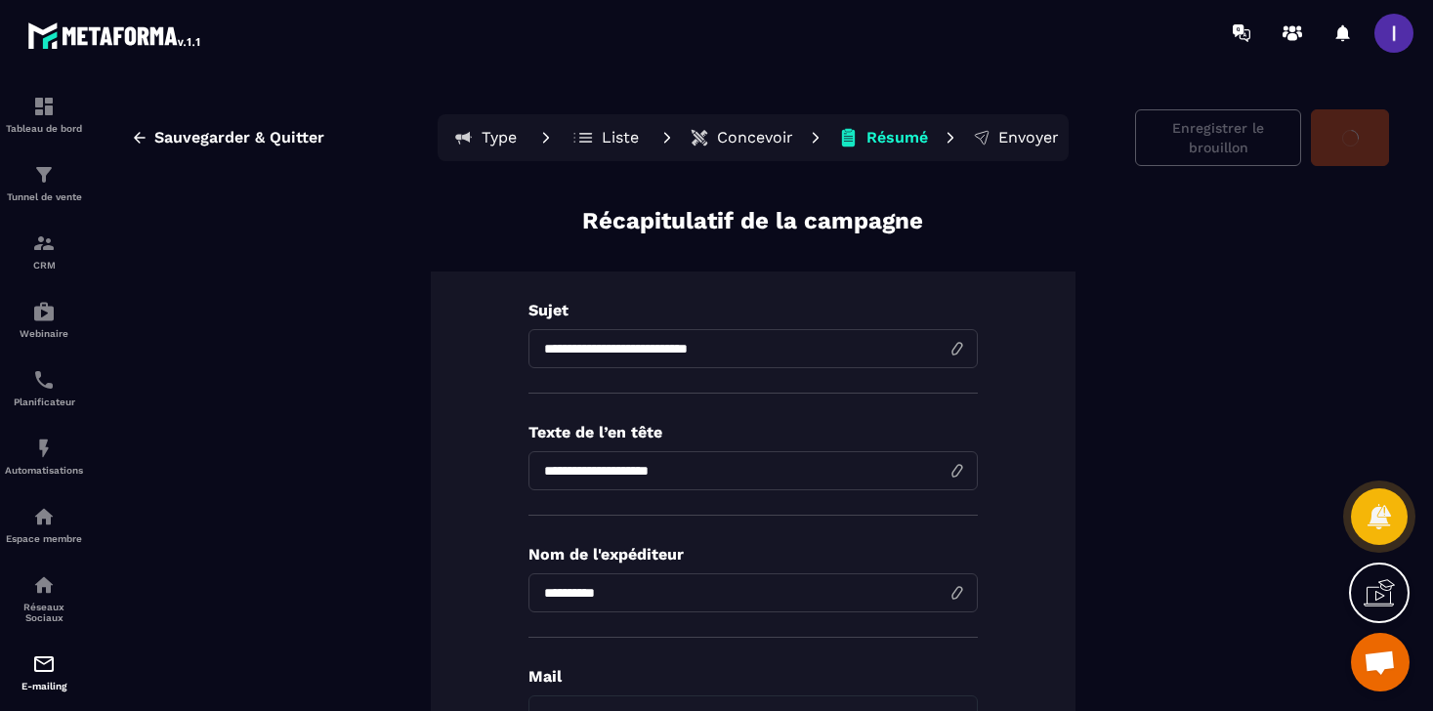
click at [294, 125] on button "Sauvegarder & Quitter" at bounding box center [227, 137] width 223 height 35
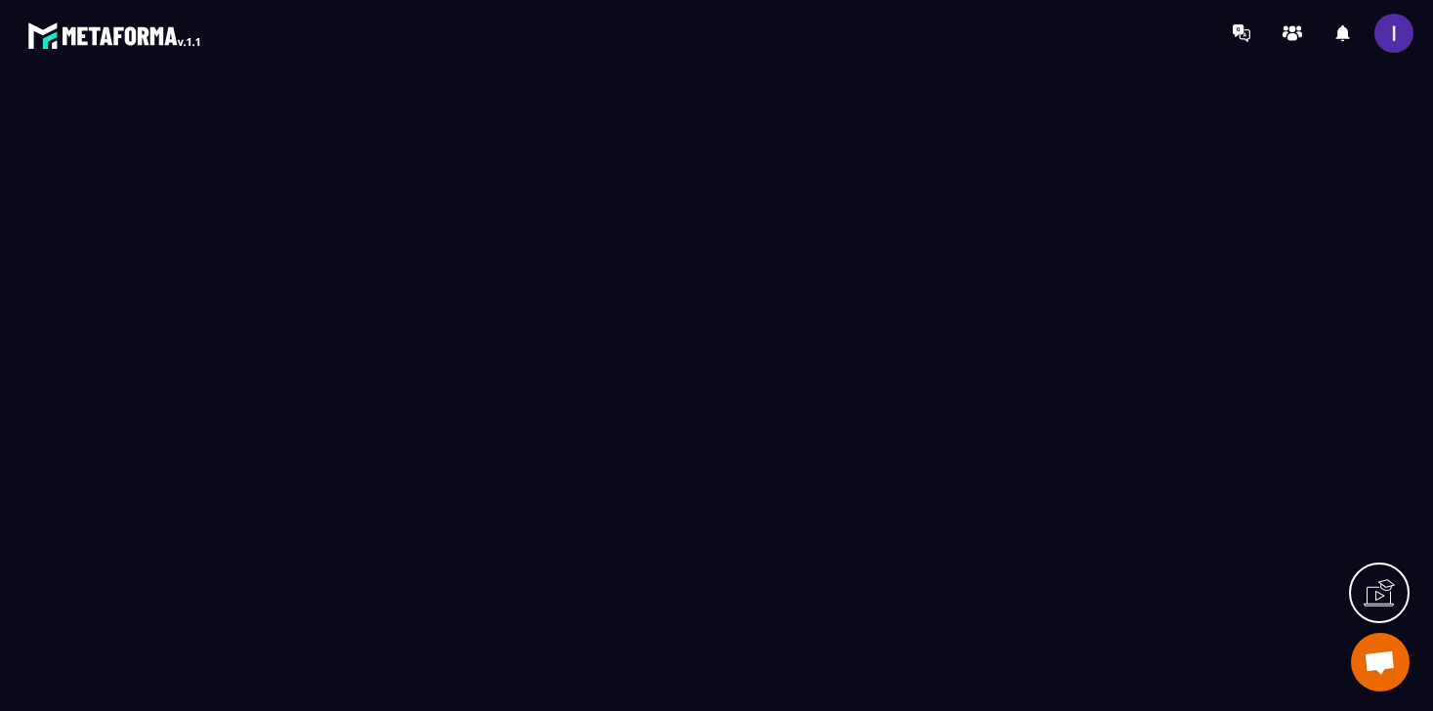
click at [85, 42] on img at bounding box center [115, 35] width 176 height 35
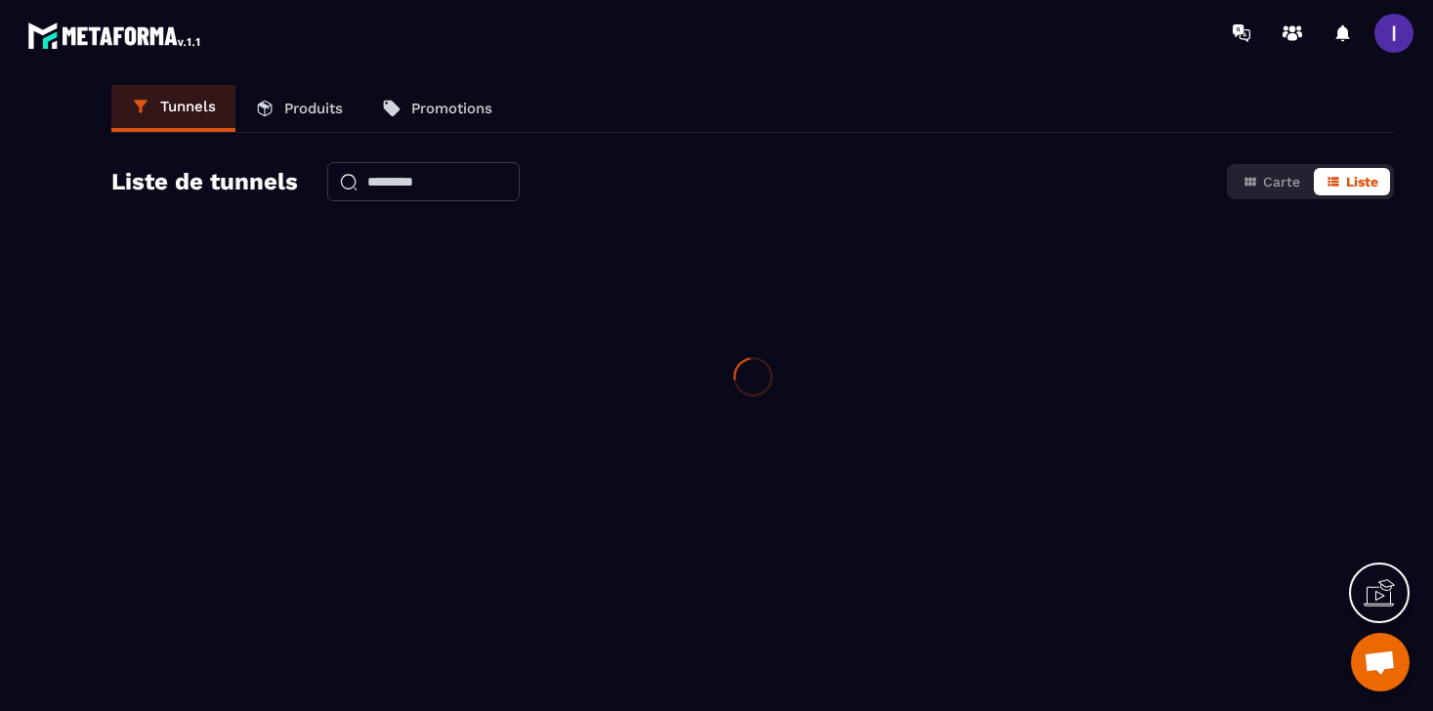
click at [1386, 34] on span at bounding box center [1393, 33] width 39 height 39
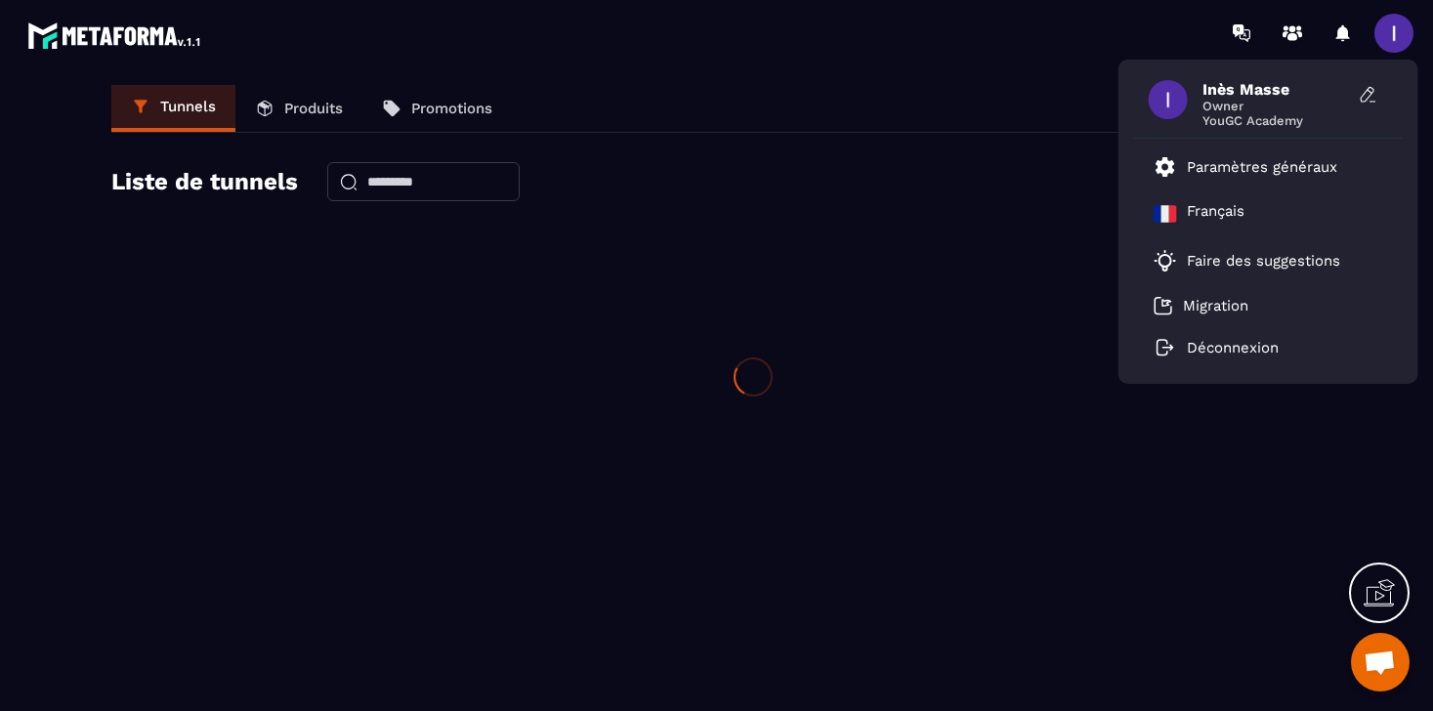
click at [1259, 337] on div at bounding box center [752, 376] width 1282 height 293
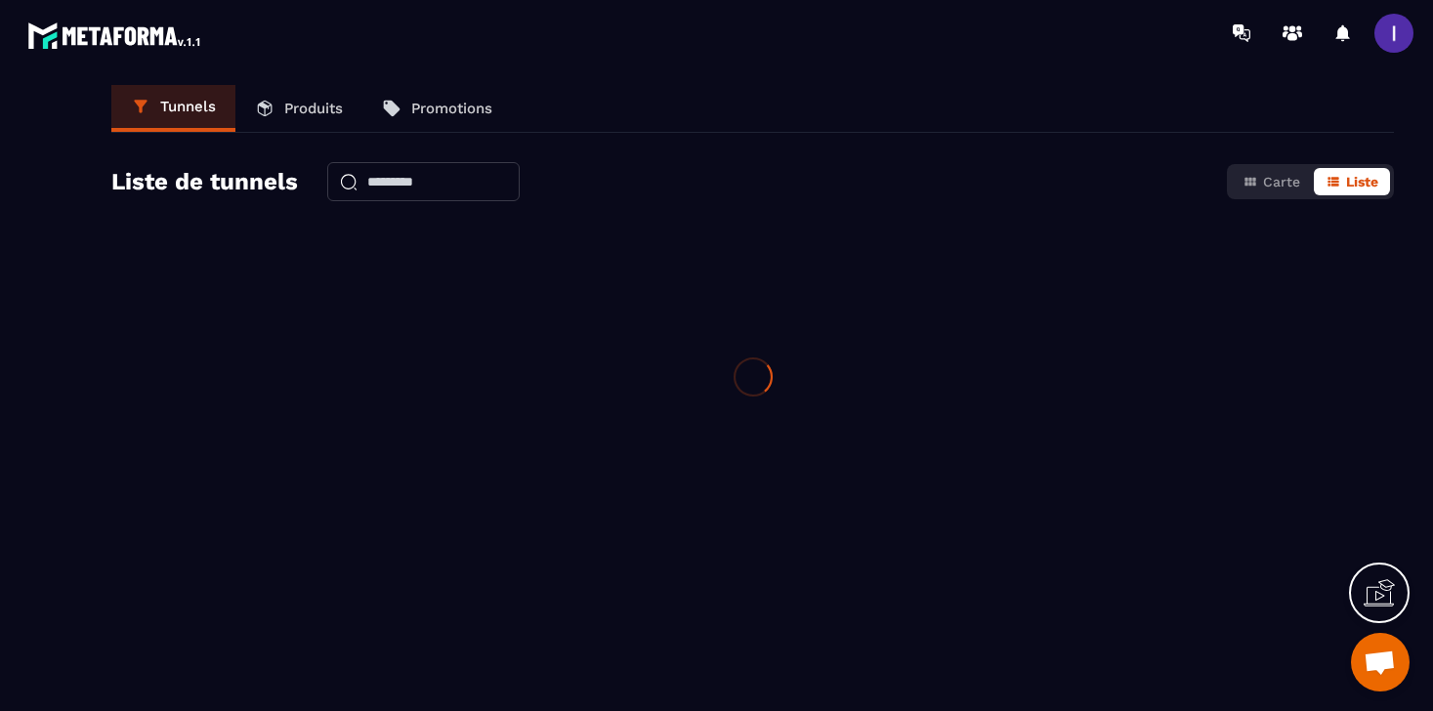
click at [1394, 33] on span at bounding box center [1393, 33] width 39 height 39
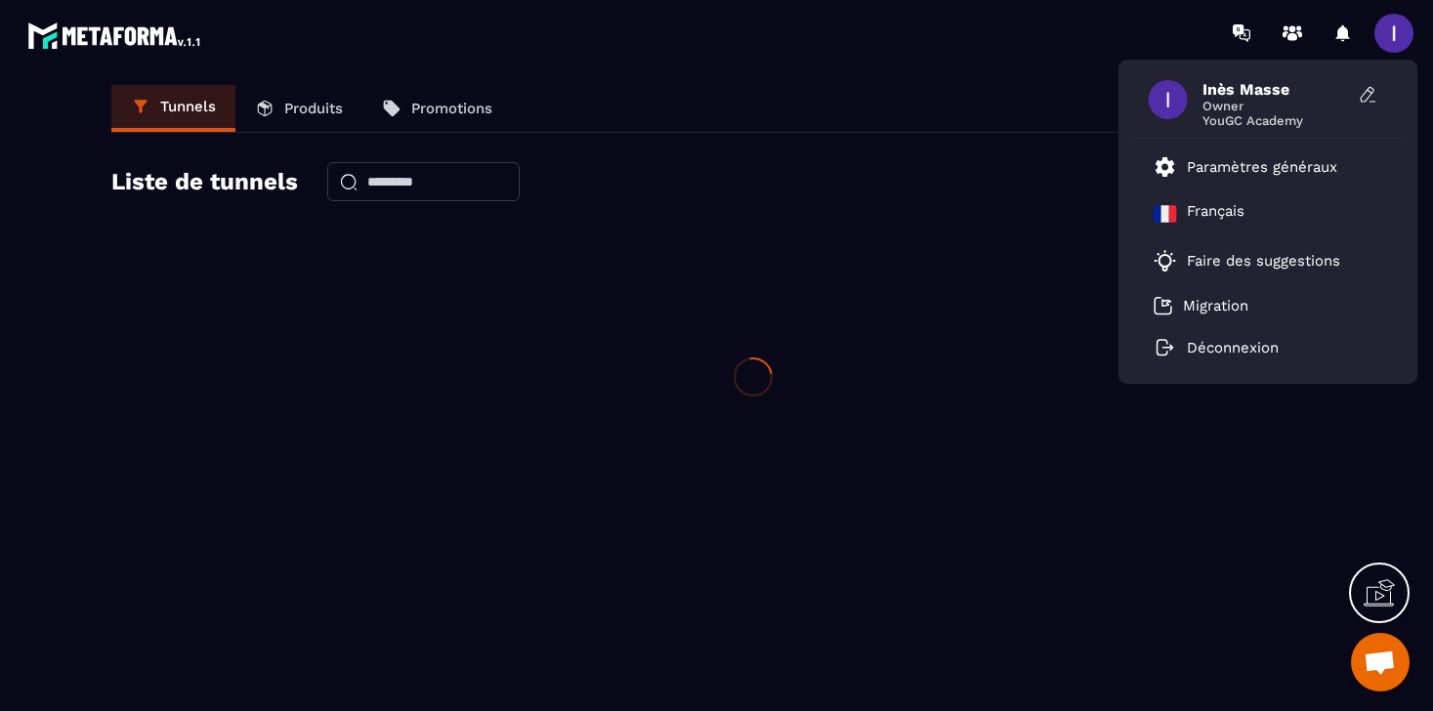
click at [1236, 347] on div at bounding box center [752, 376] width 1282 height 293
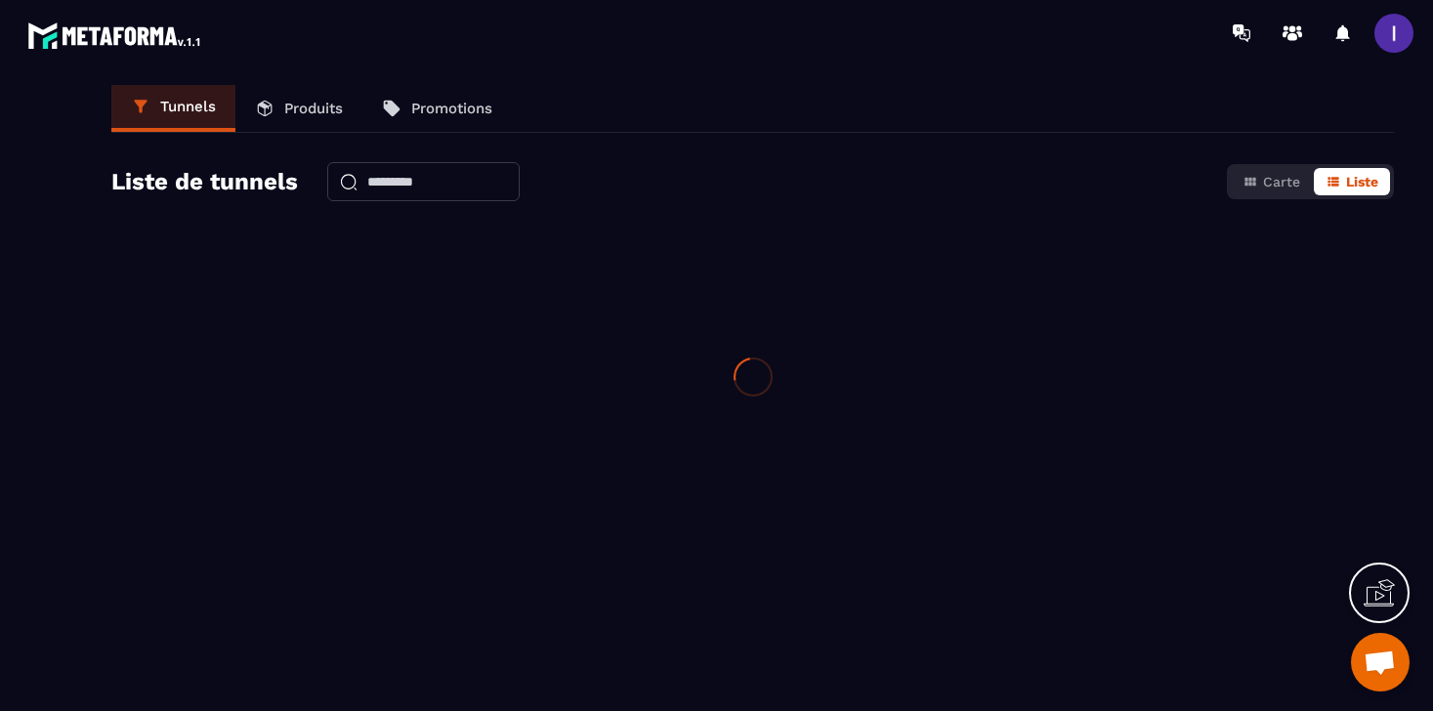
click at [1401, 23] on span at bounding box center [1393, 33] width 39 height 39
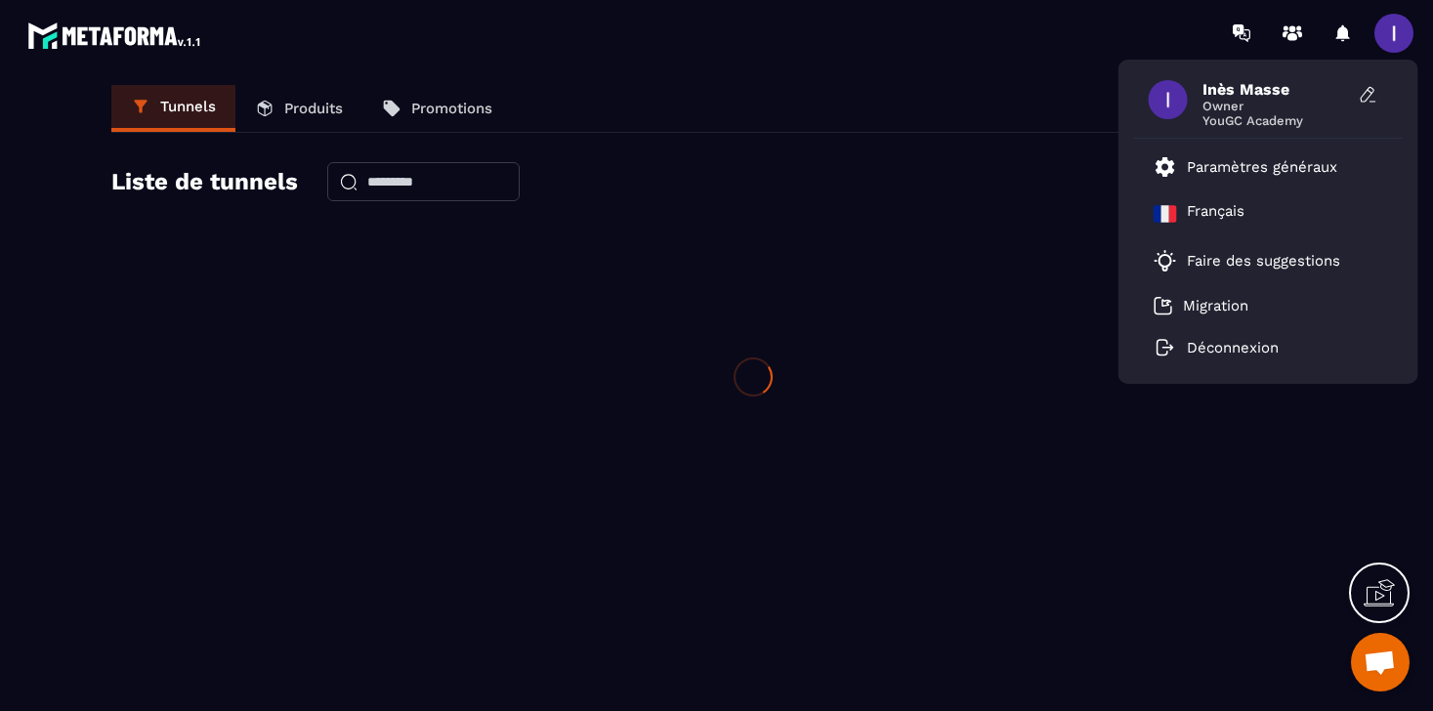
click at [650, 316] on div at bounding box center [752, 376] width 1282 height 293
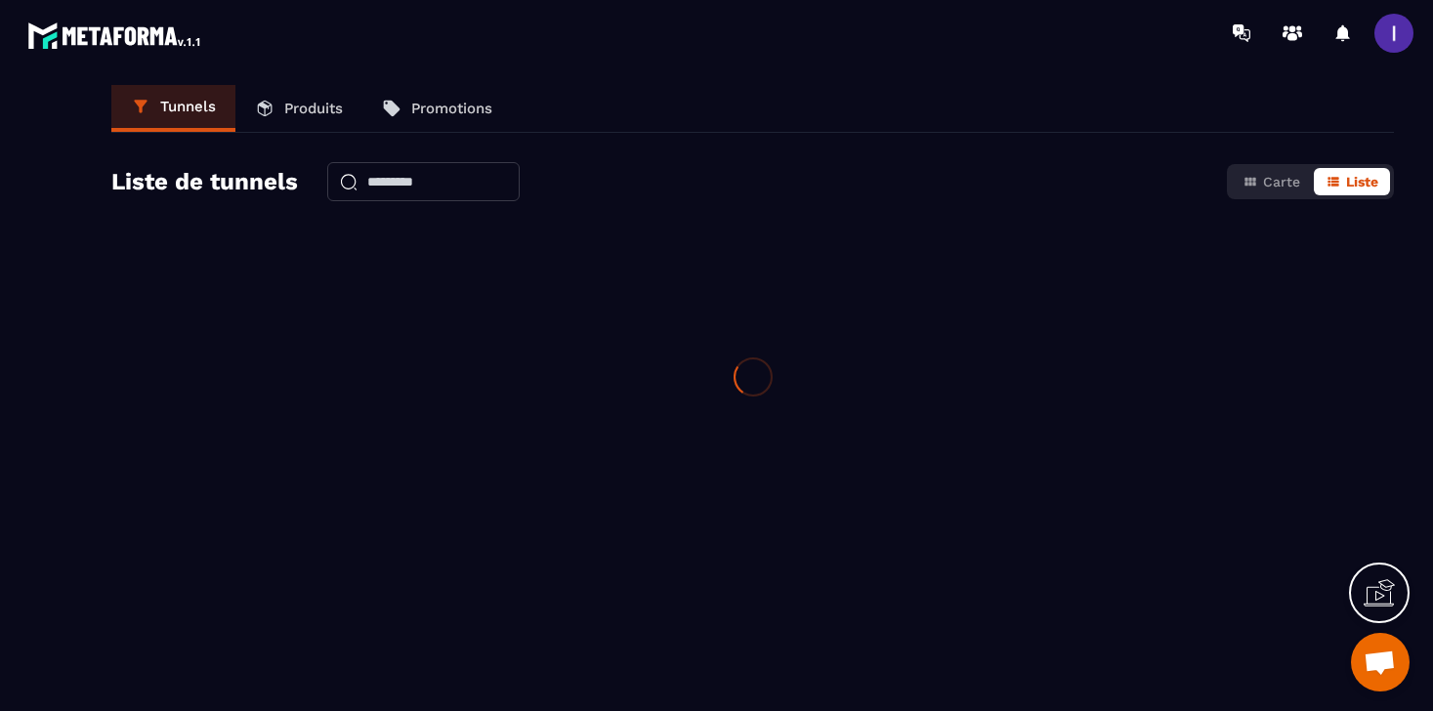
click at [91, 43] on img at bounding box center [115, 35] width 176 height 35
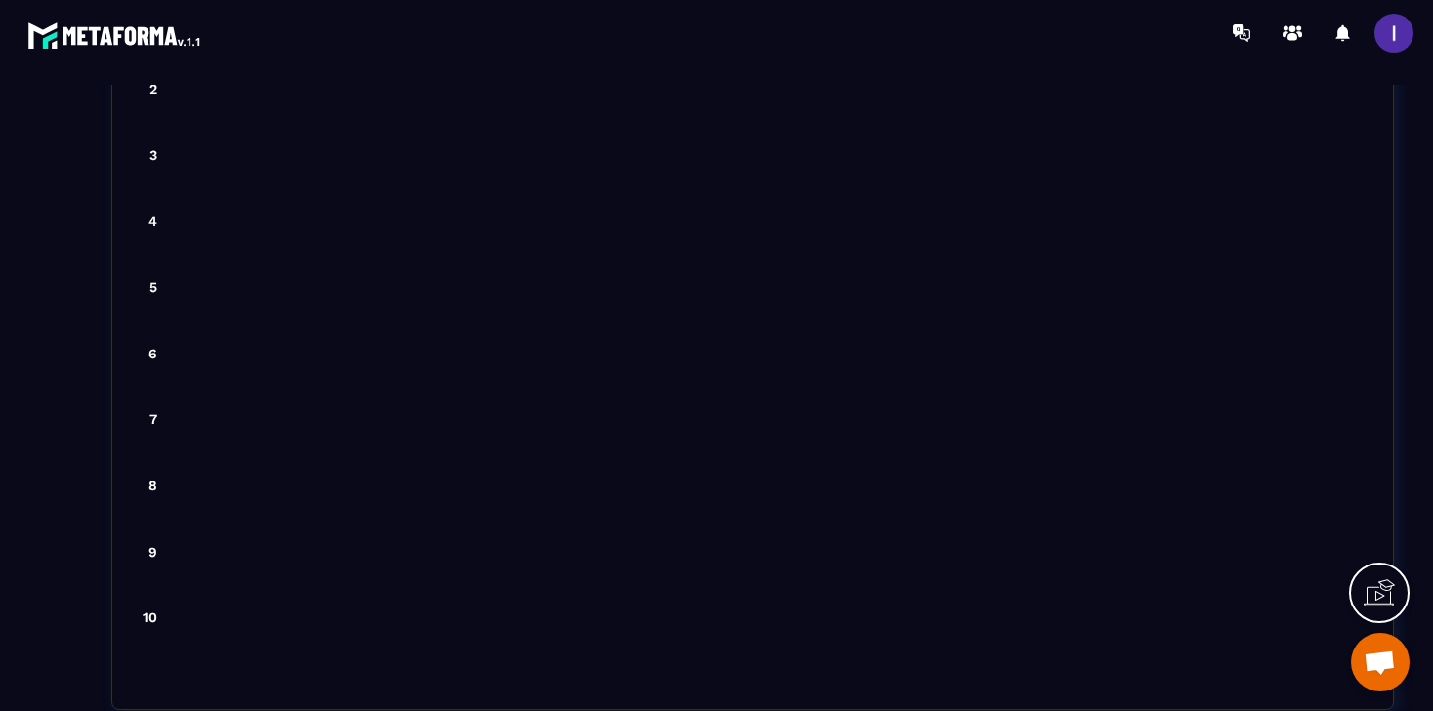
scroll to position [4600, 0]
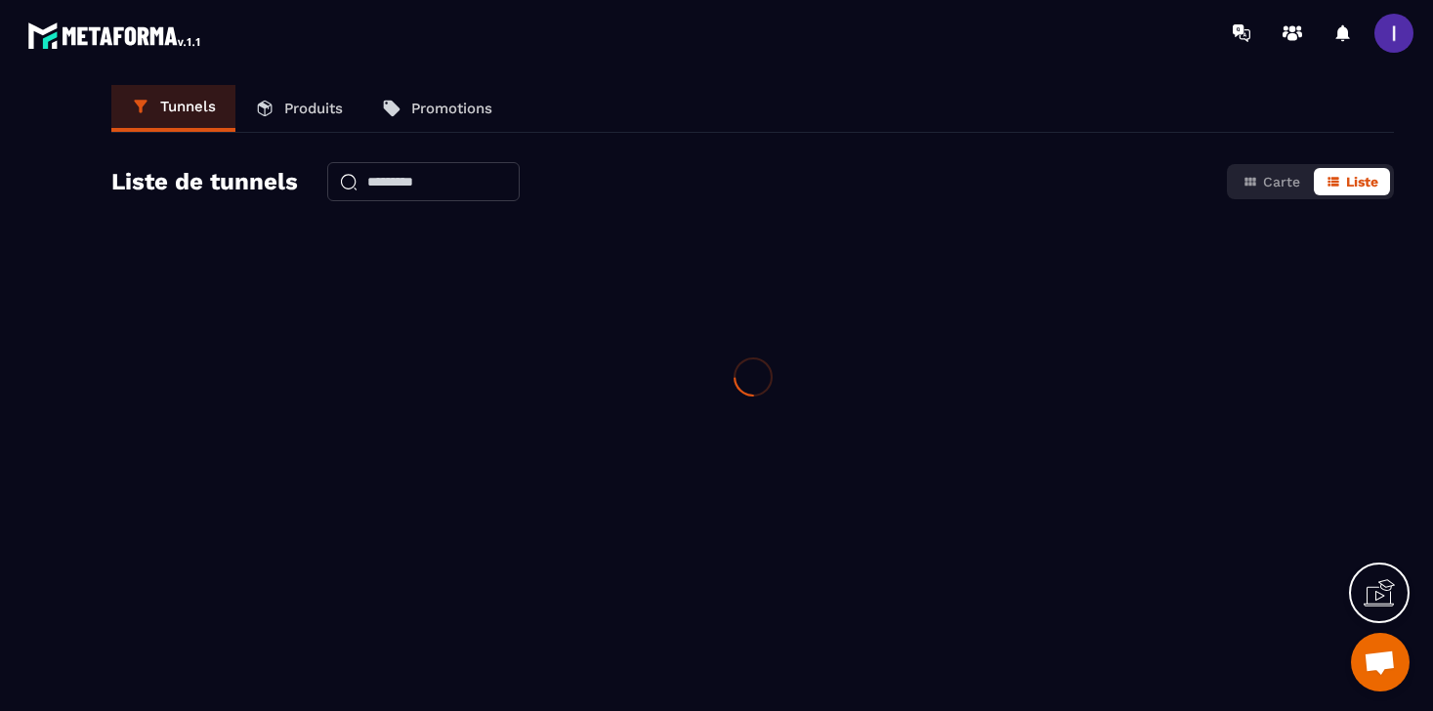
click at [1391, 26] on span at bounding box center [1393, 33] width 39 height 39
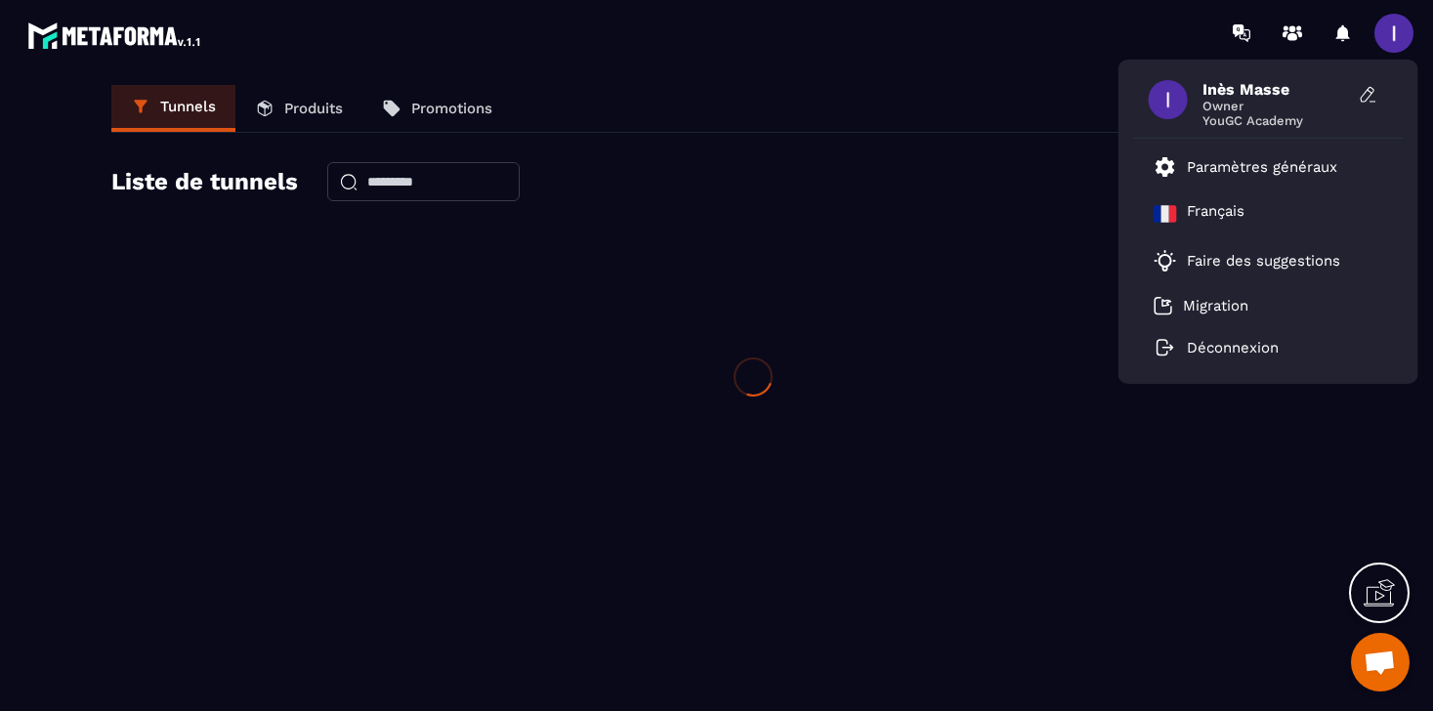
click at [1232, 355] on div at bounding box center [752, 376] width 1282 height 293
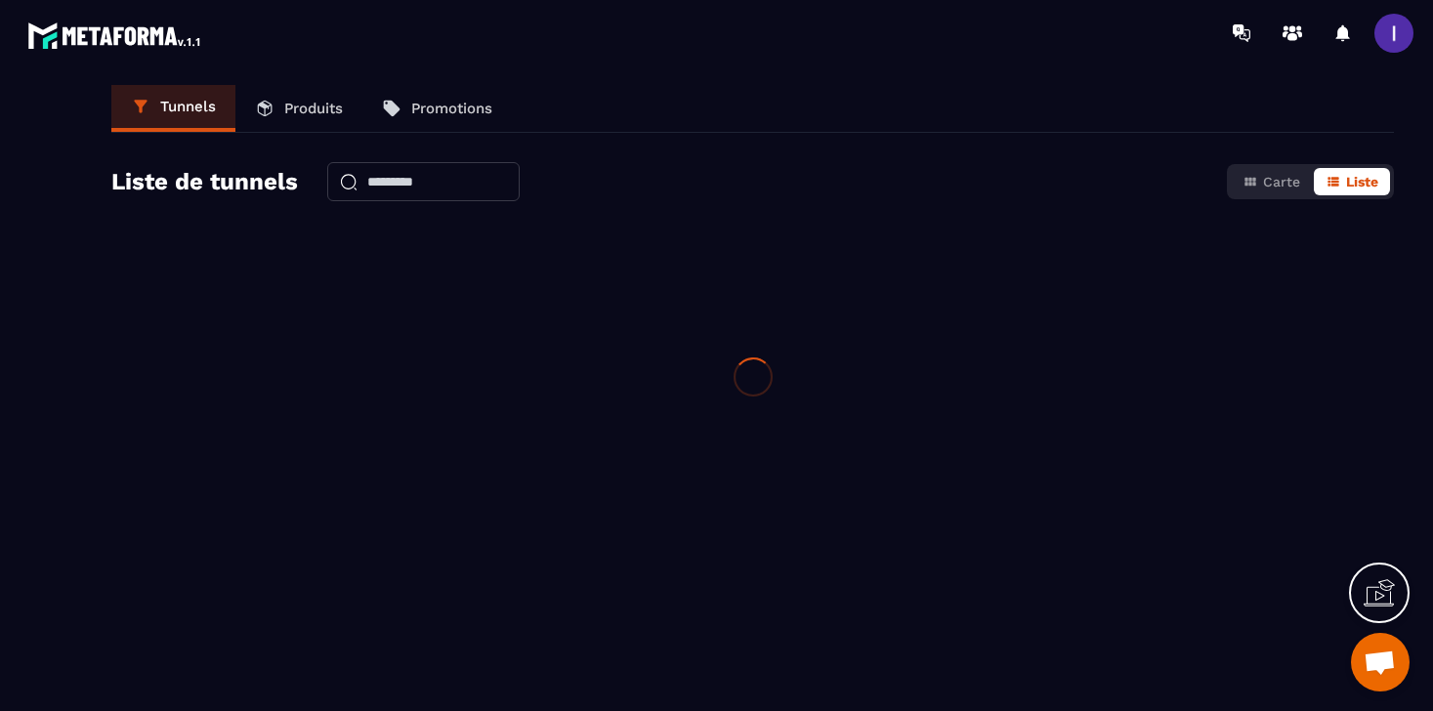
click at [1391, 35] on span at bounding box center [1393, 33] width 39 height 39
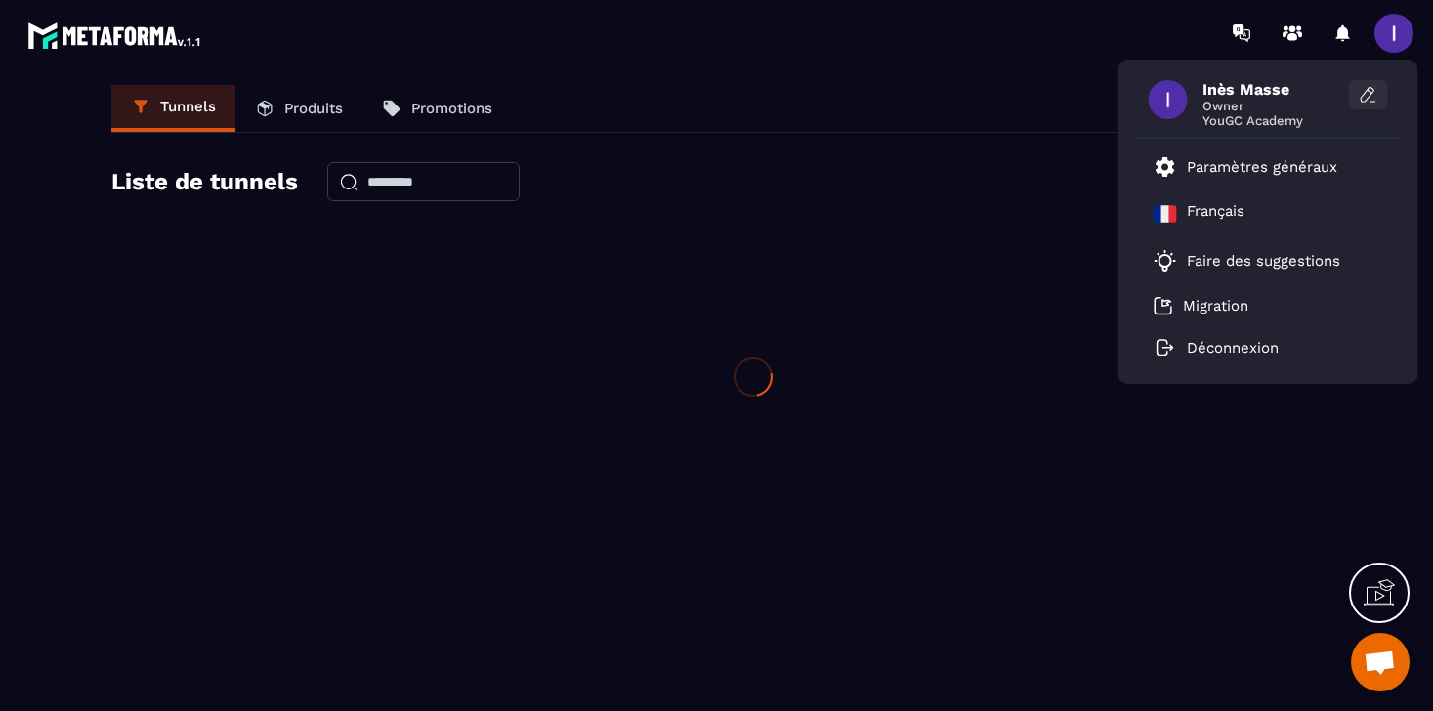
click at [1369, 97] on icon at bounding box center [1368, 95] width 20 height 20
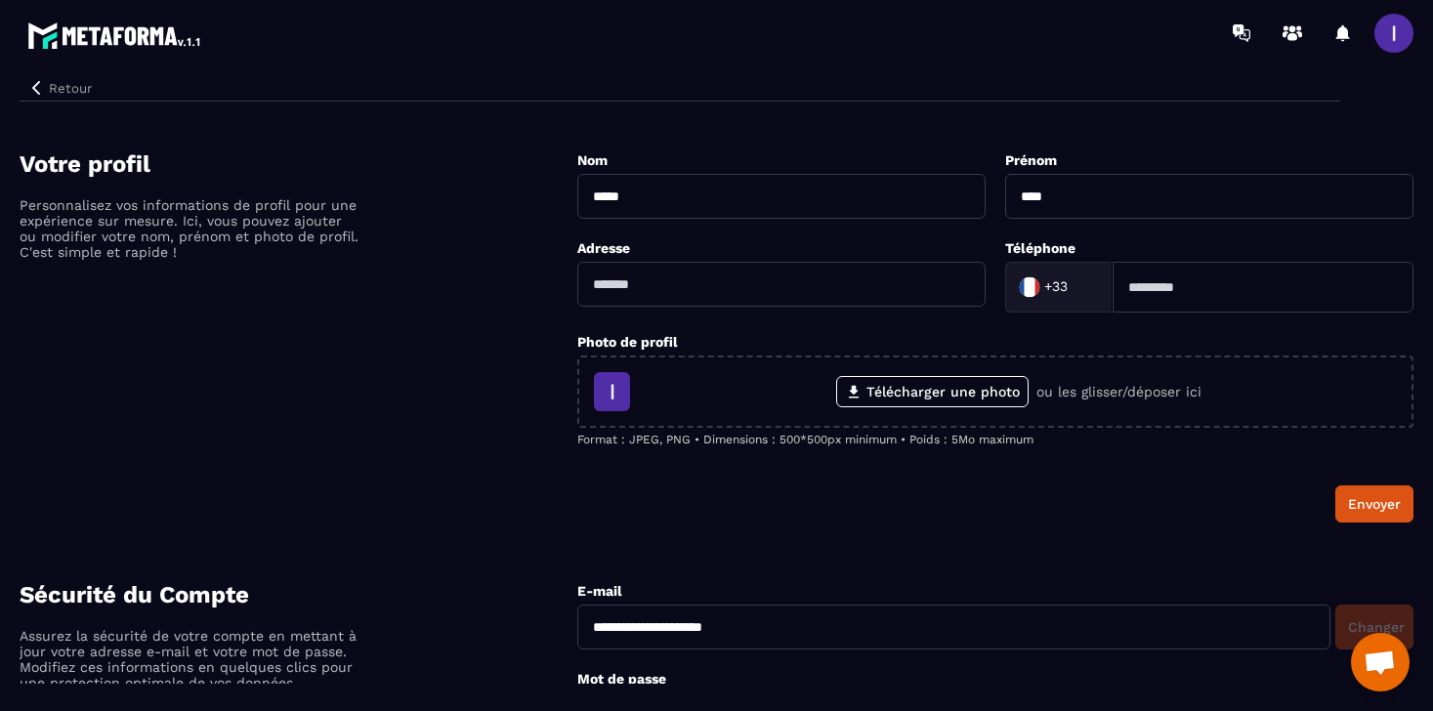
click at [156, 26] on img at bounding box center [115, 35] width 176 height 35
